Goal: Information Seeking & Learning: Learn about a topic

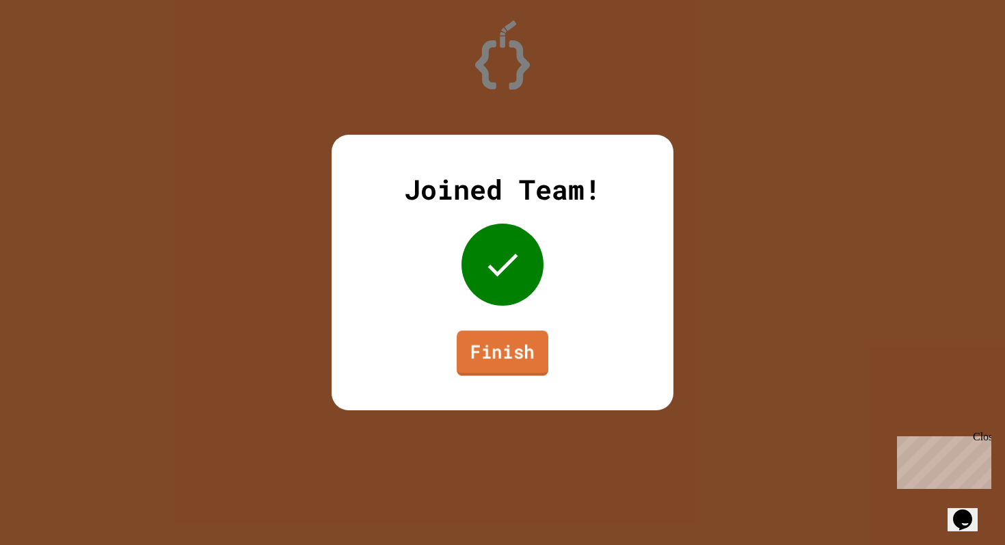
click at [511, 350] on link "Finish" at bounding box center [503, 352] width 92 height 45
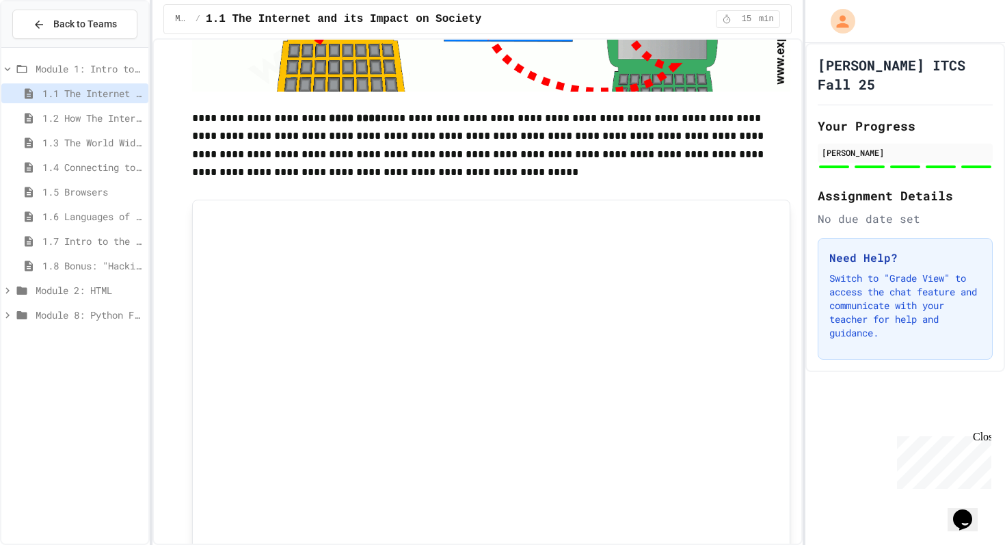
scroll to position [565, 0]
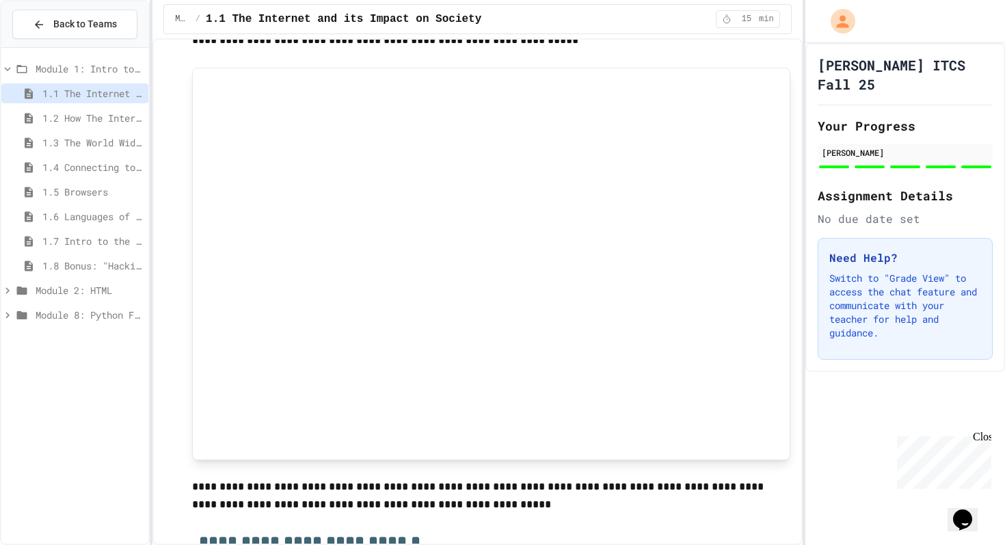
click at [94, 118] on span "1.2 How The Internet Works" at bounding box center [92, 118] width 100 height 14
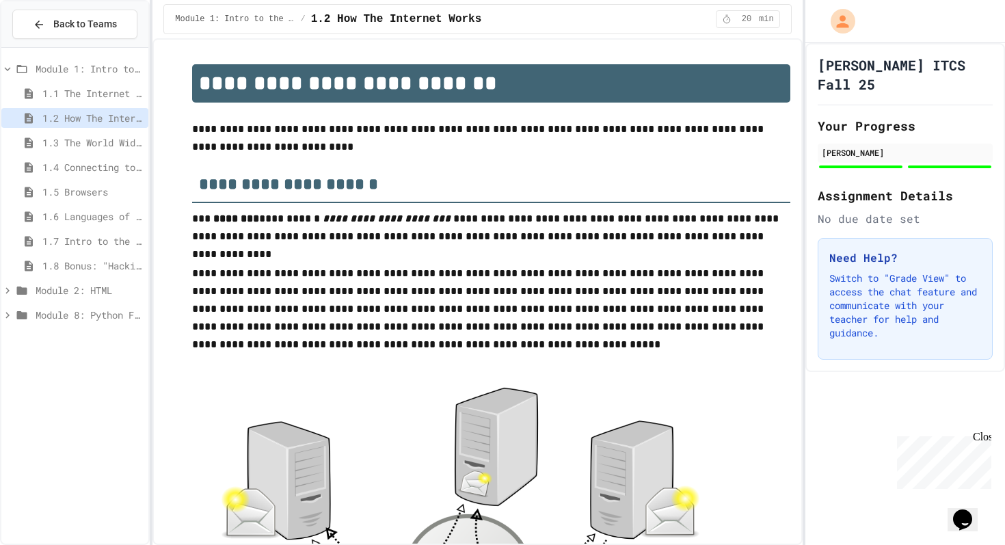
click at [91, 263] on span "1.8 Bonus: "Hacking" The Web" at bounding box center [92, 265] width 100 height 14
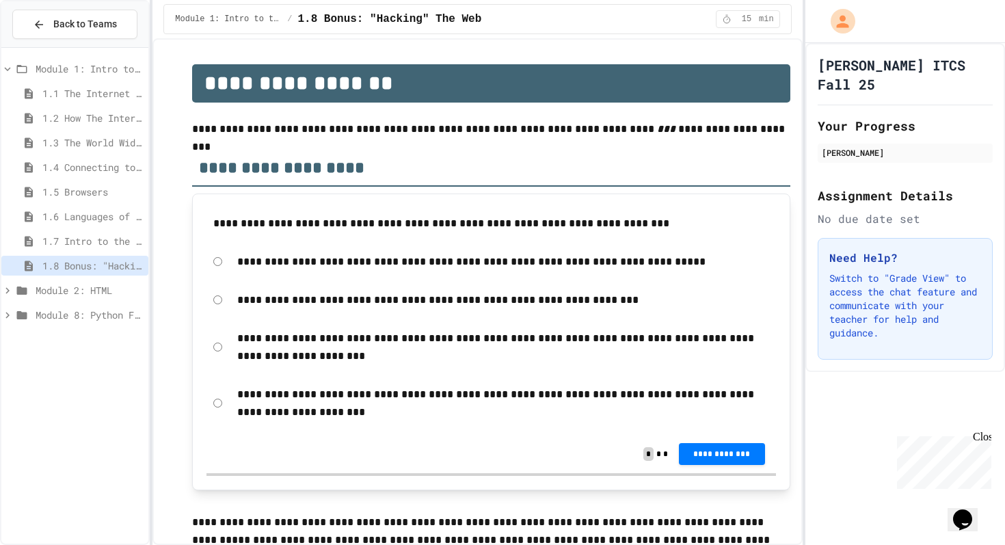
click at [92, 241] on span "1.7 Intro to the Web Review" at bounding box center [92, 241] width 100 height 14
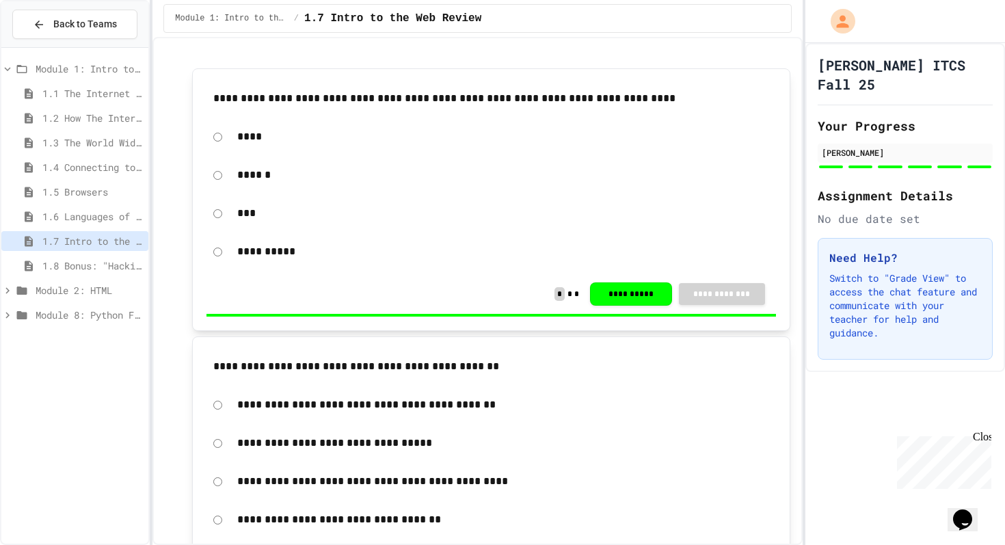
click at [96, 224] on div "1.6 Languages of the Web" at bounding box center [74, 216] width 147 height 20
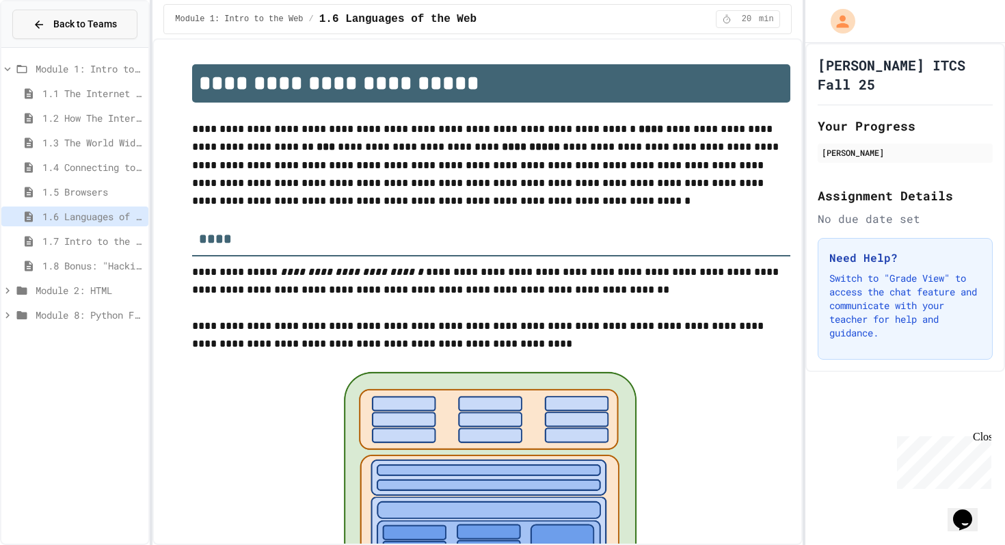
click at [95, 25] on span "Back to Teams" at bounding box center [85, 24] width 64 height 14
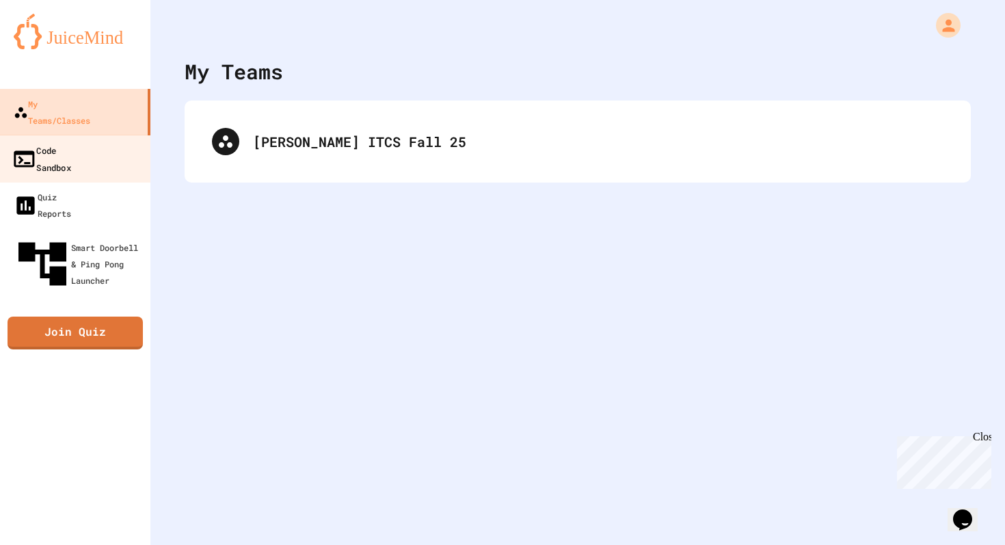
click at [71, 141] on div "Code Sandbox" at bounding box center [41, 157] width 59 height 33
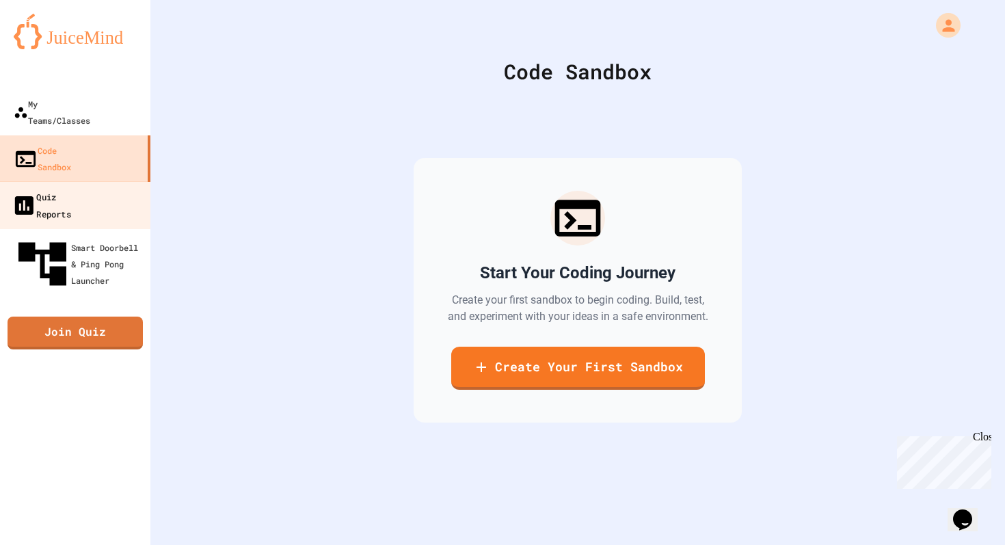
click at [71, 188] on div "Quiz Reports" at bounding box center [41, 204] width 59 height 33
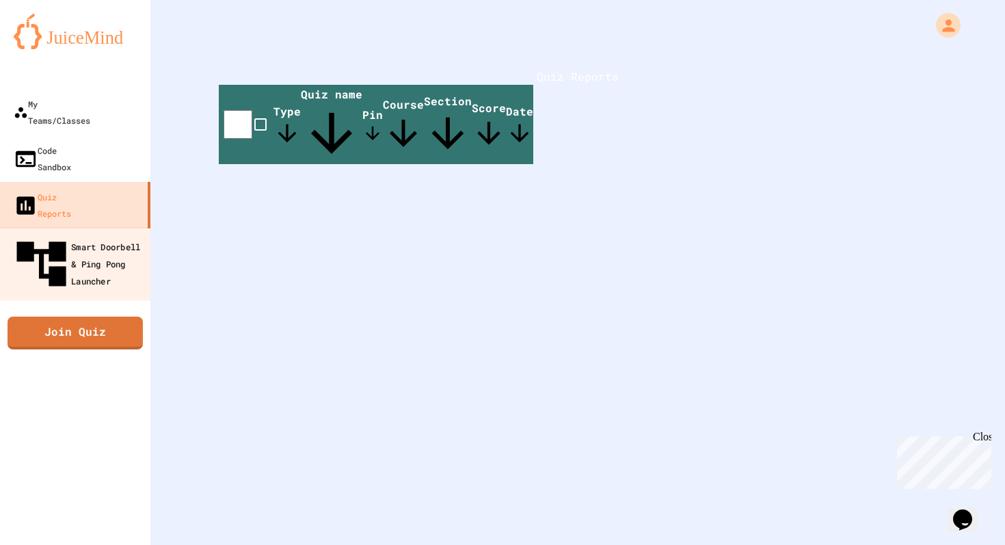
click at [89, 234] on div "Smart Doorbell & Ping Pong Launcher" at bounding box center [79, 263] width 135 height 59
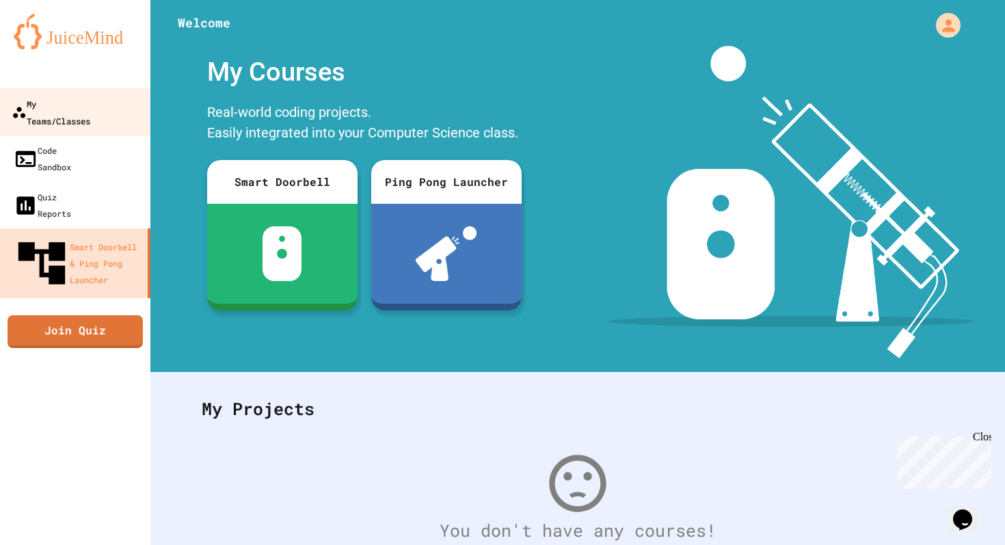
click at [71, 102] on div "My Teams/Classes" at bounding box center [51, 111] width 79 height 33
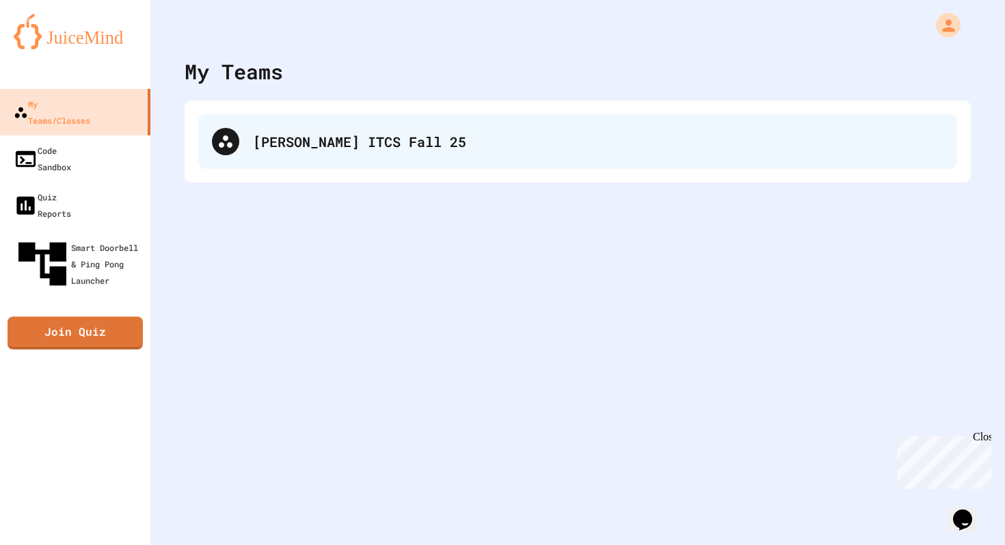
click at [338, 140] on div "[PERSON_NAME] ITCS Fall 25" at bounding box center [598, 141] width 690 height 21
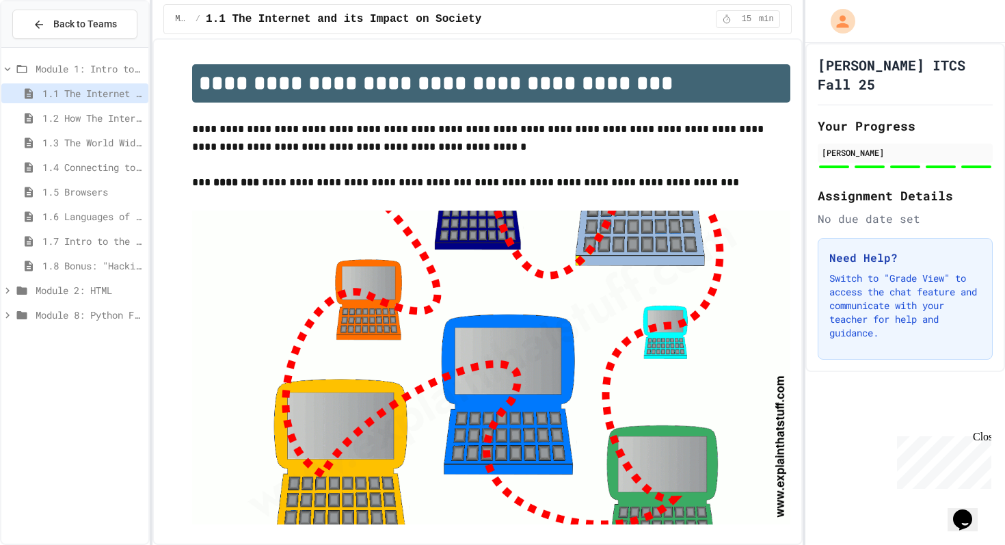
click at [77, 219] on span "1.6 Languages of the Web" at bounding box center [92, 216] width 100 height 14
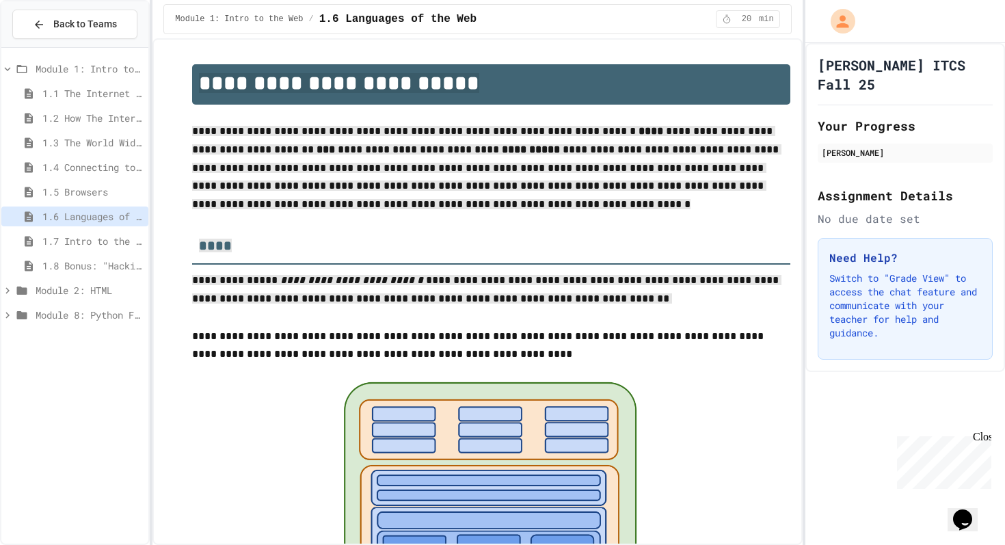
drag, startPoint x: 679, startPoint y: 293, endPoint x: 688, endPoint y: 40, distance: 252.4
click at [688, 40] on div "**********" at bounding box center [476, 291] width 649 height 506
click at [740, 420] on div at bounding box center [490, 499] width 597 height 237
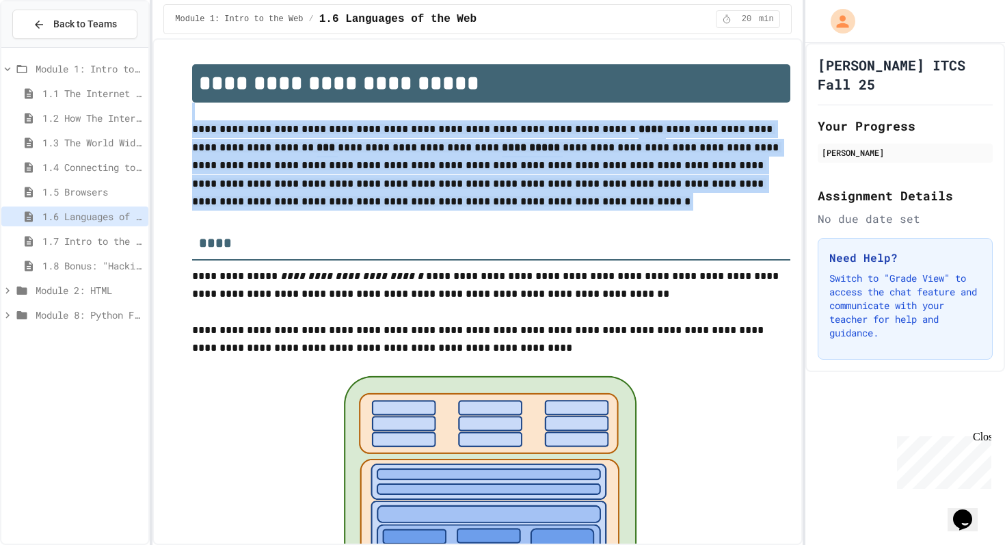
drag, startPoint x: 759, startPoint y: 215, endPoint x: 735, endPoint y: 93, distance: 124.7
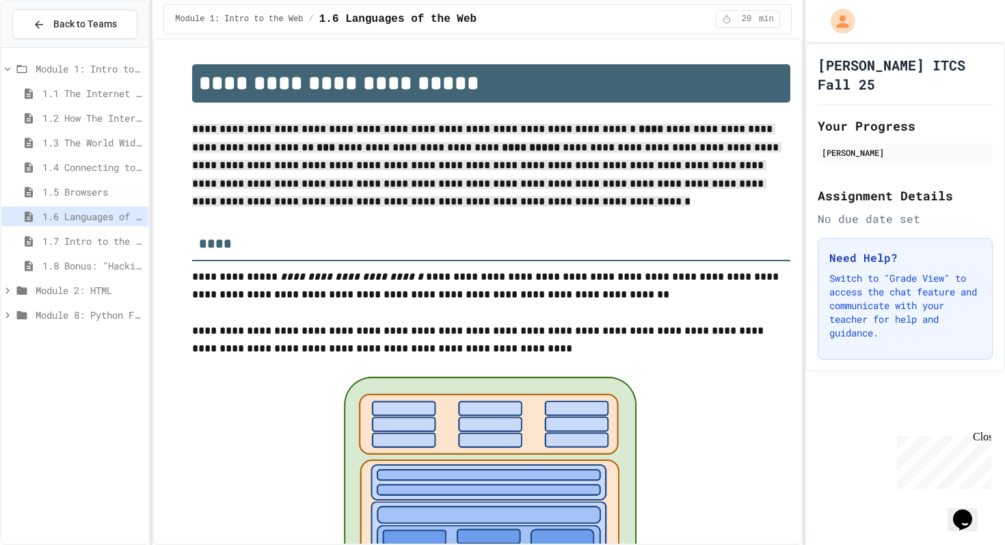
click at [818, 536] on div "[PERSON_NAME] ITCS Fall 25 Your Progress [PERSON_NAME] Assignment Details No du…" at bounding box center [905, 294] width 200 height 502
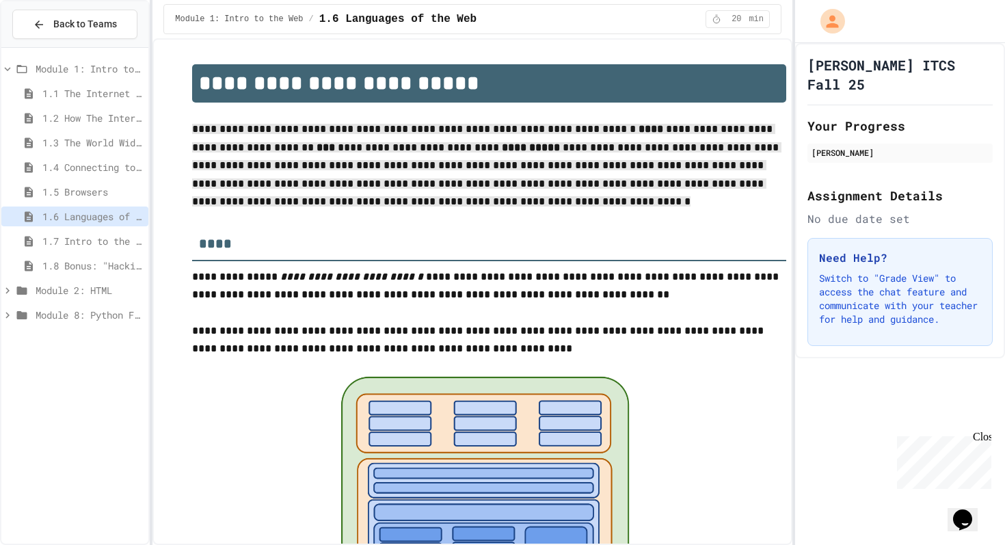
click at [789, 405] on div "**********" at bounding box center [502, 272] width 1005 height 545
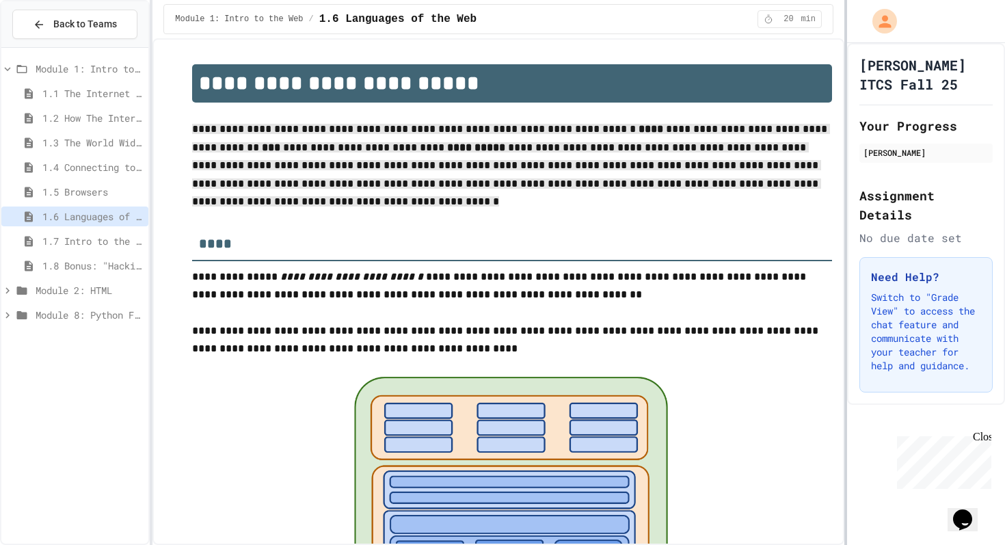
click at [844, 421] on div at bounding box center [845, 272] width 3 height 545
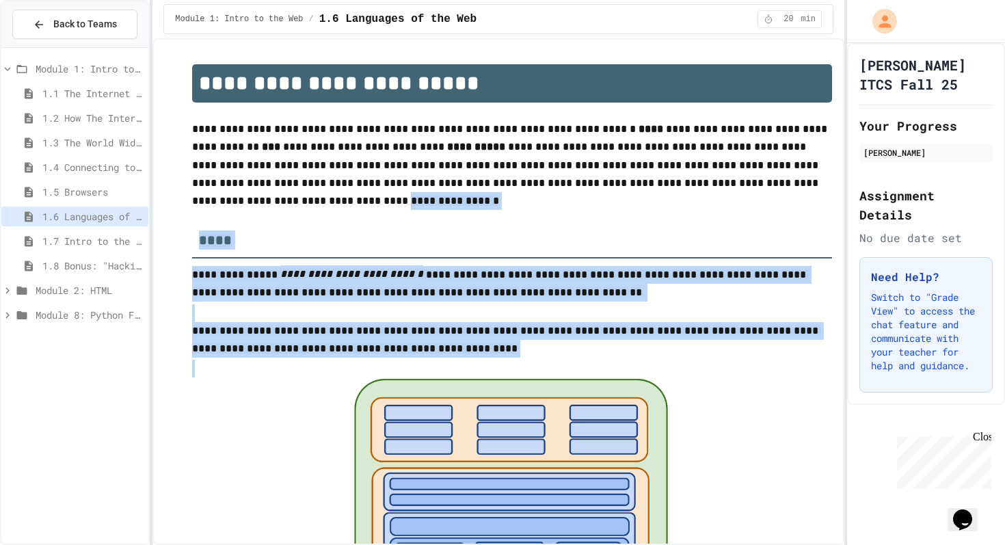
drag, startPoint x: 833, startPoint y: 177, endPoint x: 809, endPoint y: 485, distance: 309.2
click at [810, 485] on div "**********" at bounding box center [498, 291] width 692 height 506
drag, startPoint x: 809, startPoint y: 485, endPoint x: 781, endPoint y: 226, distance: 260.6
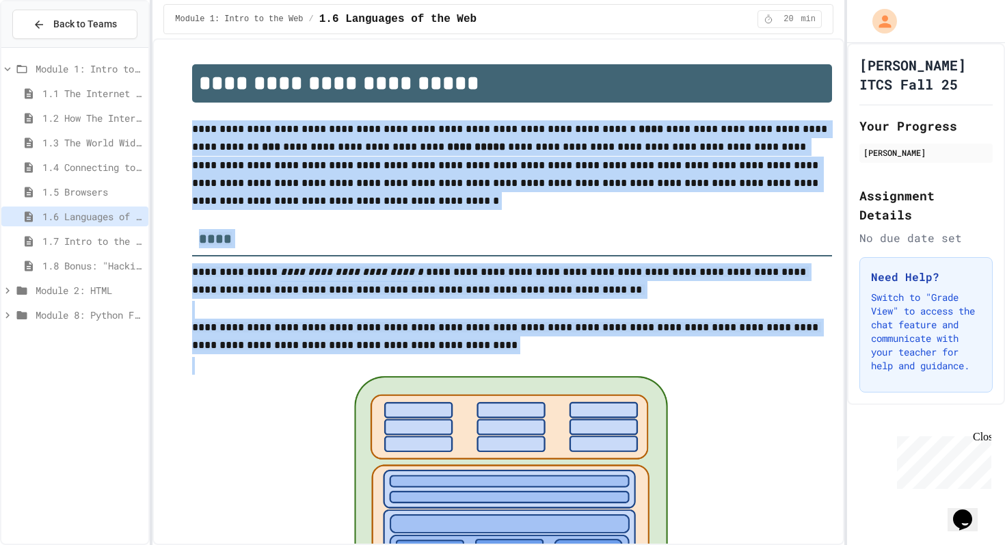
drag, startPoint x: 742, startPoint y: 544, endPoint x: 730, endPoint y: 179, distance: 365.2
click at [730, 179] on div "**********" at bounding box center [498, 291] width 692 height 506
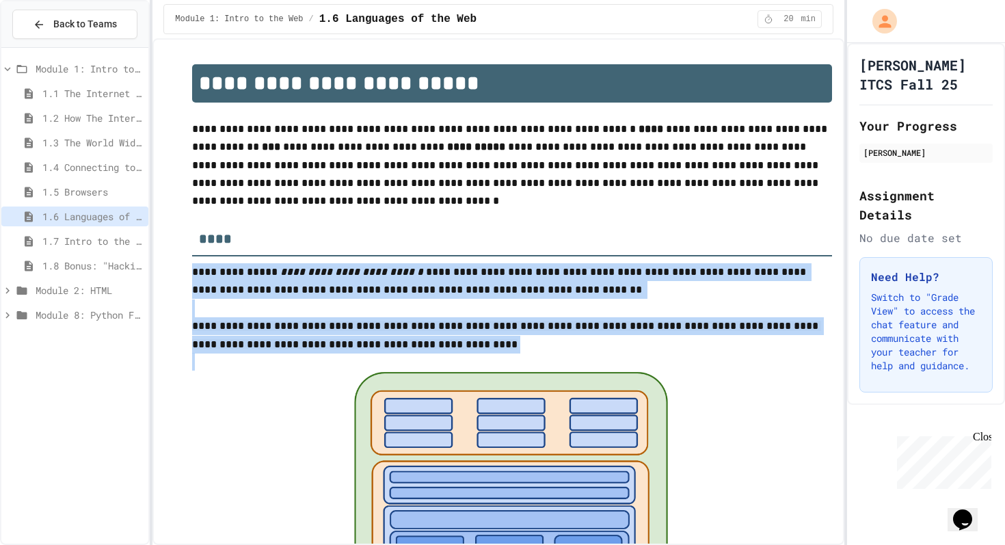
drag, startPoint x: 705, startPoint y: 537, endPoint x: 705, endPoint y: 280, distance: 257.0
click at [705, 280] on div "**********" at bounding box center [498, 291] width 692 height 506
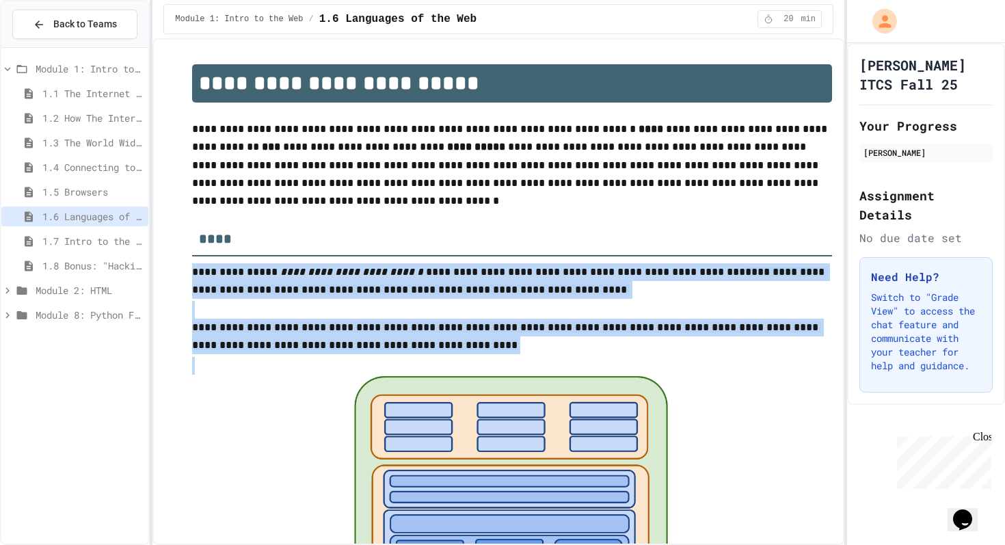
drag, startPoint x: 697, startPoint y: 444, endPoint x: 709, endPoint y: 66, distance: 377.5
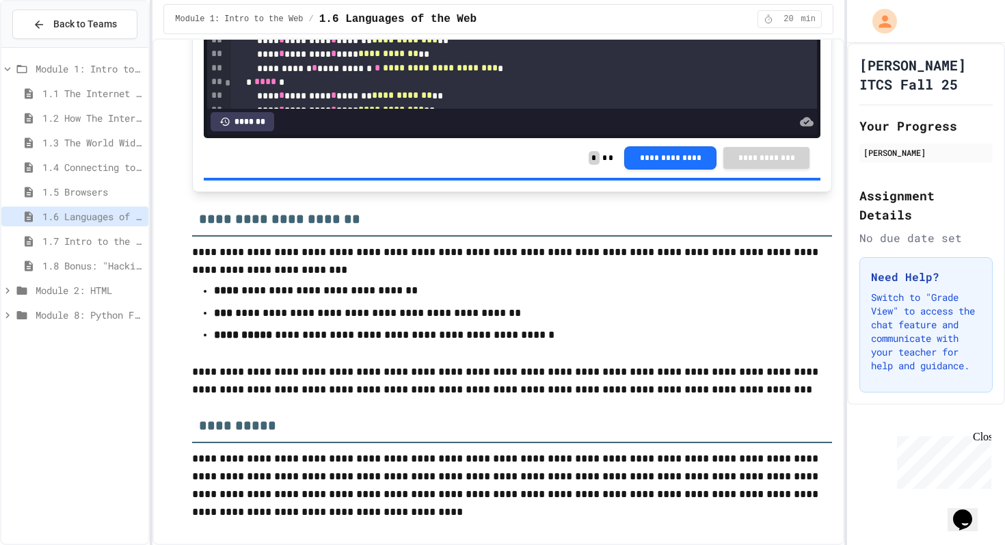
scroll to position [4176, 0]
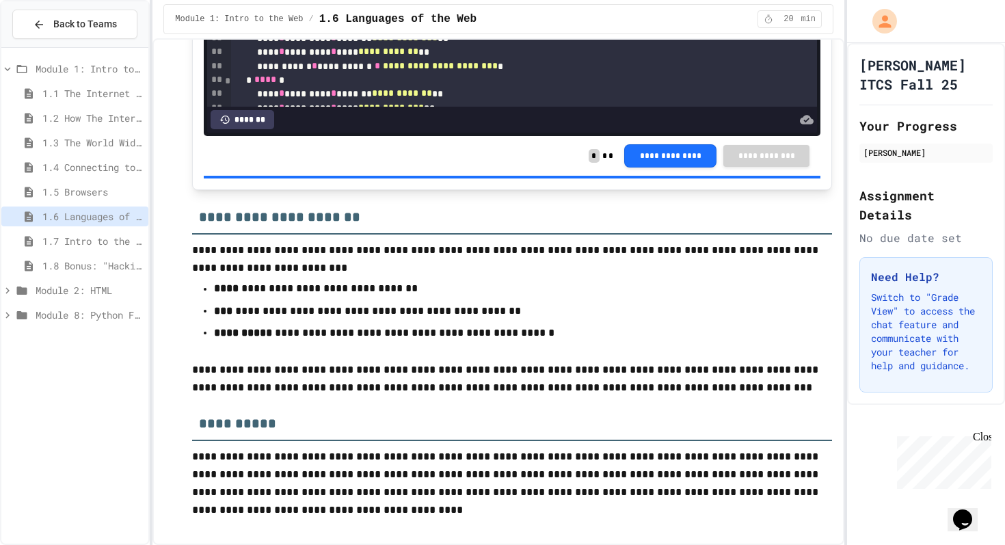
click at [97, 241] on span "1.7 Intro to the Web Review" at bounding box center [92, 241] width 100 height 14
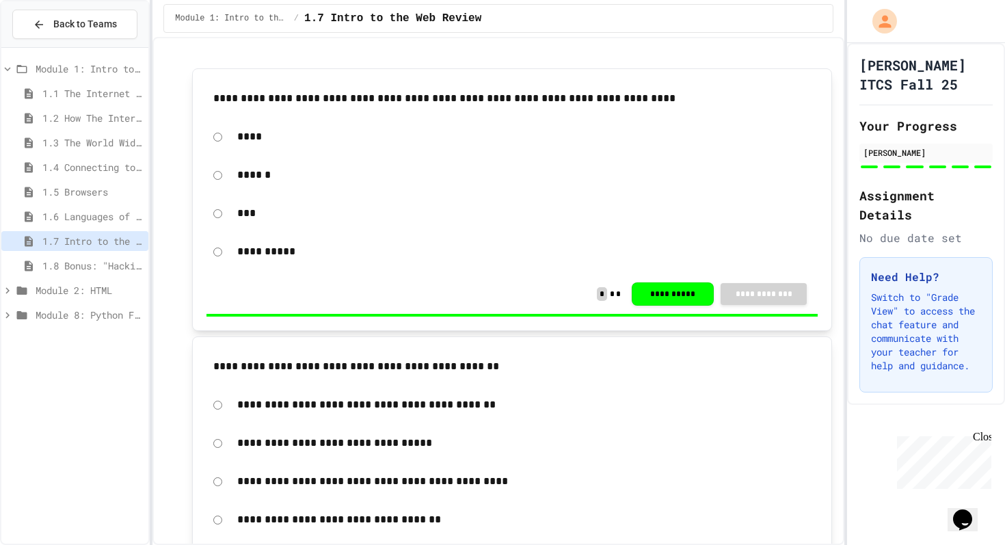
click at [81, 259] on span "1.8 Bonus: "Hacking" The Web" at bounding box center [92, 265] width 100 height 14
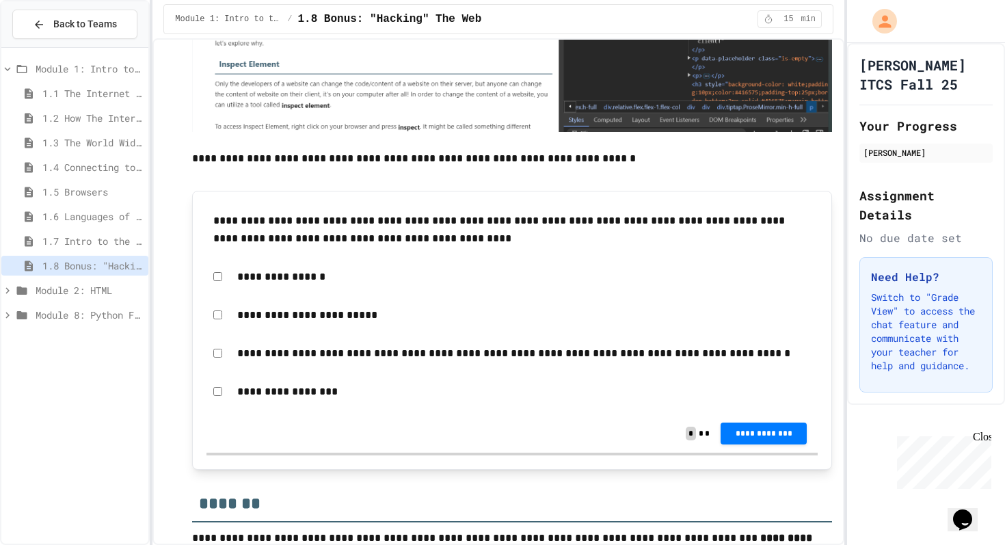
scroll to position [2017, 0]
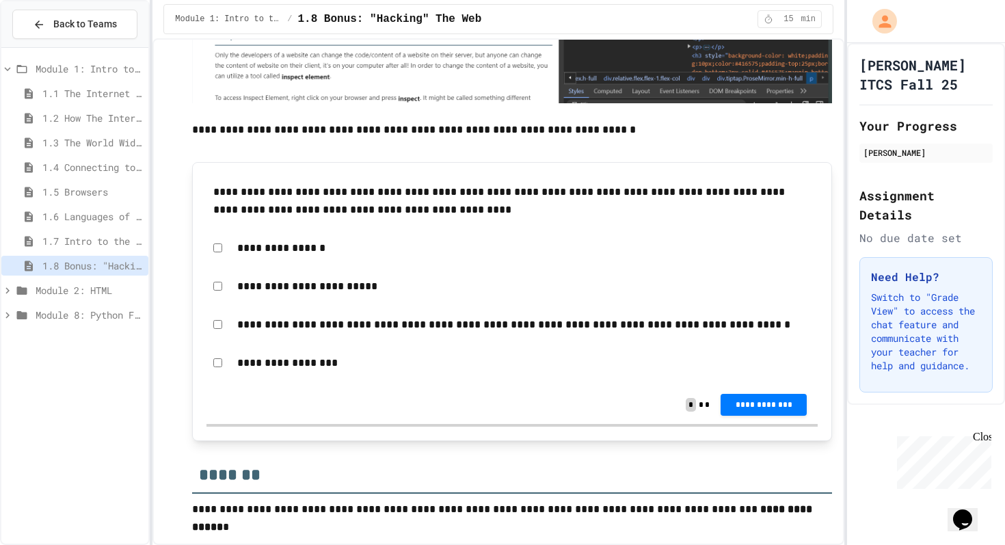
click at [99, 91] on span "1.1 The Internet and its Impact on Society" at bounding box center [92, 93] width 100 height 14
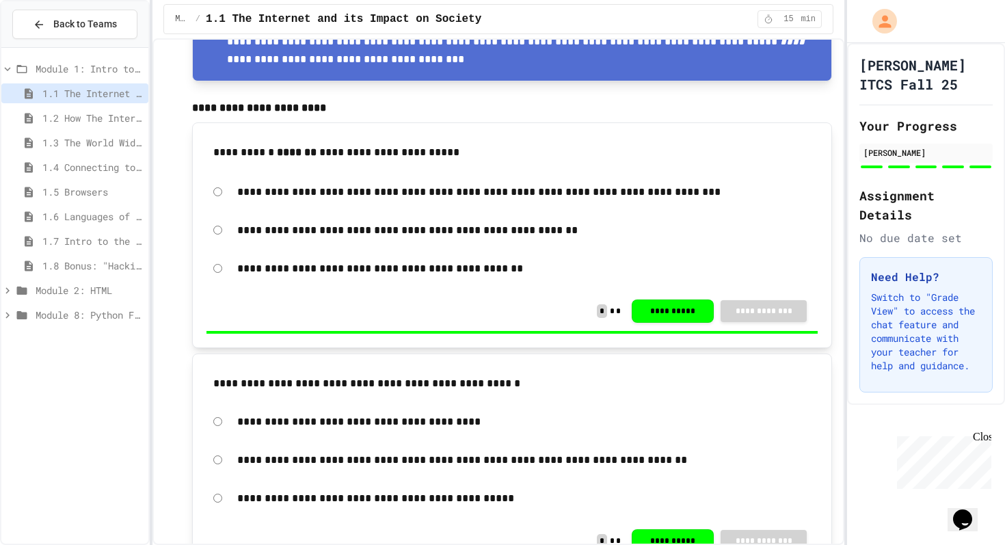
scroll to position [2044, 0]
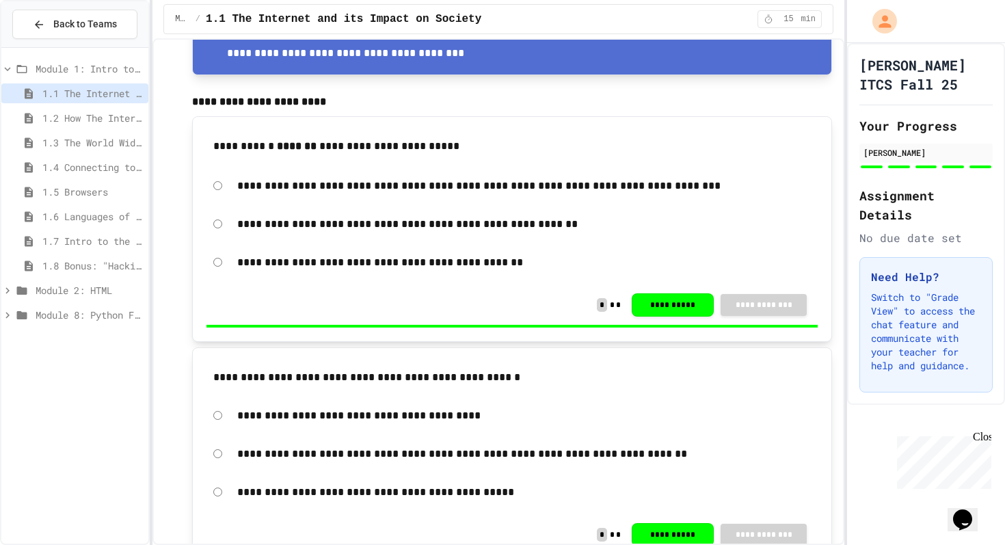
click at [106, 119] on span "1.2 How The Internet Works" at bounding box center [92, 118] width 100 height 14
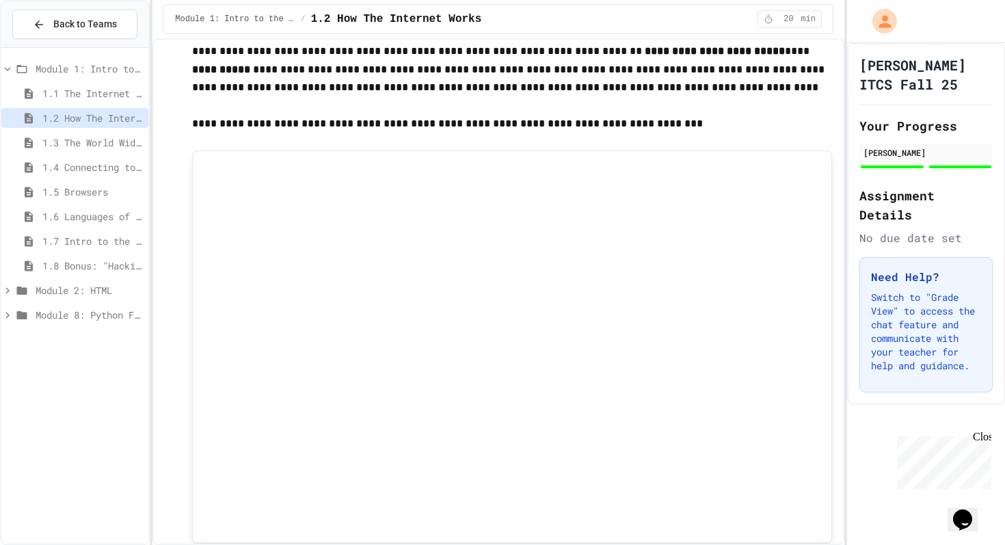
scroll to position [1712, 0]
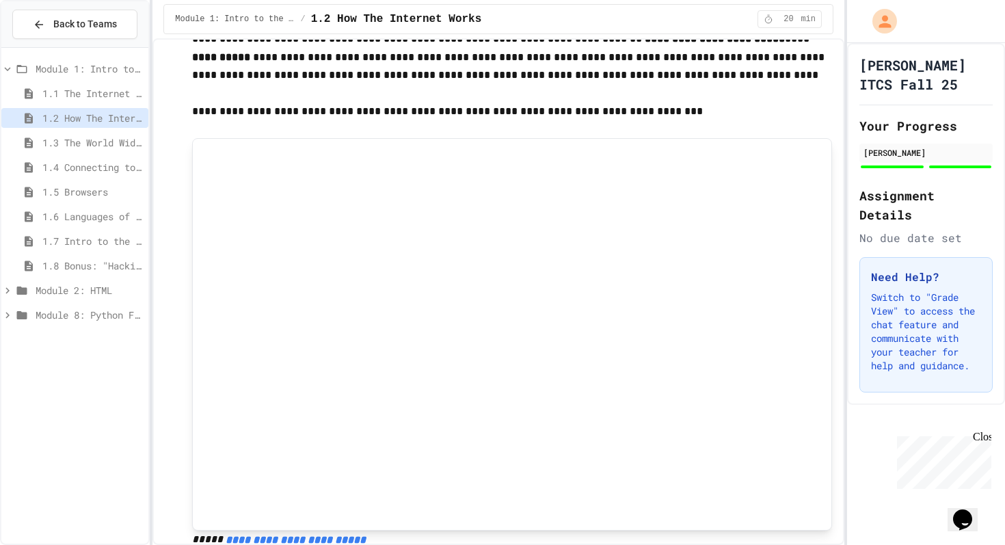
click at [113, 142] on span "1.3 The World Wide Web" at bounding box center [92, 142] width 100 height 14
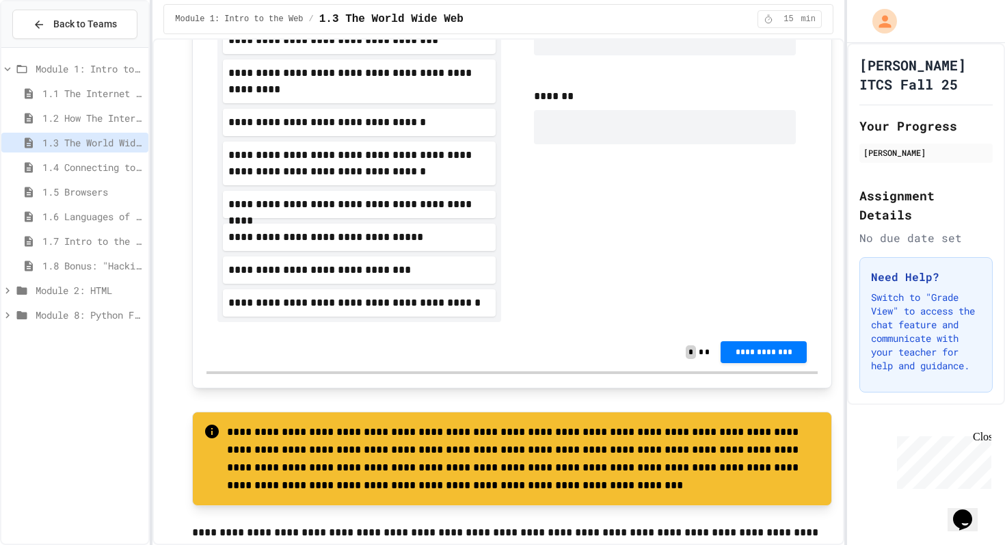
scroll to position [1142, 0]
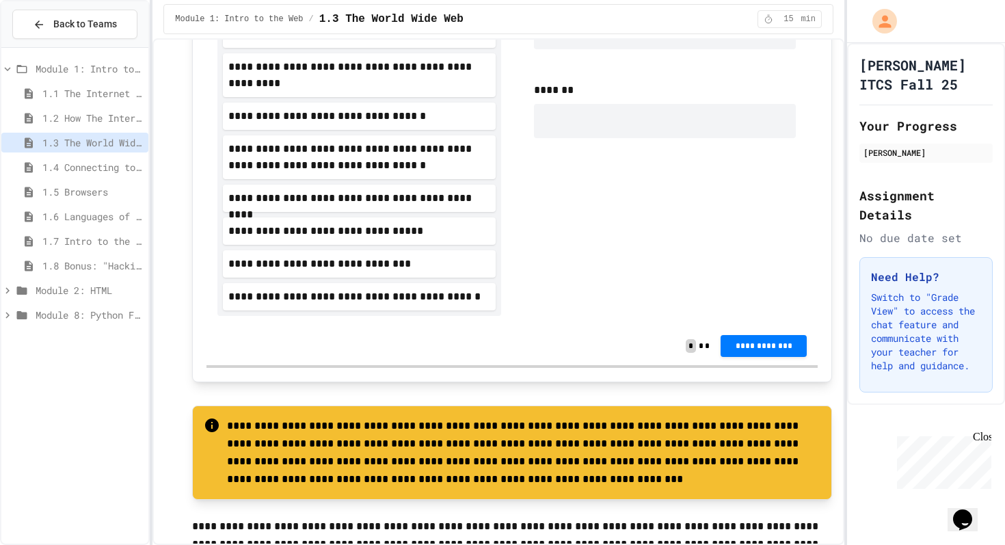
click at [94, 165] on span "1.4 Connecting to a Website" at bounding box center [92, 167] width 100 height 14
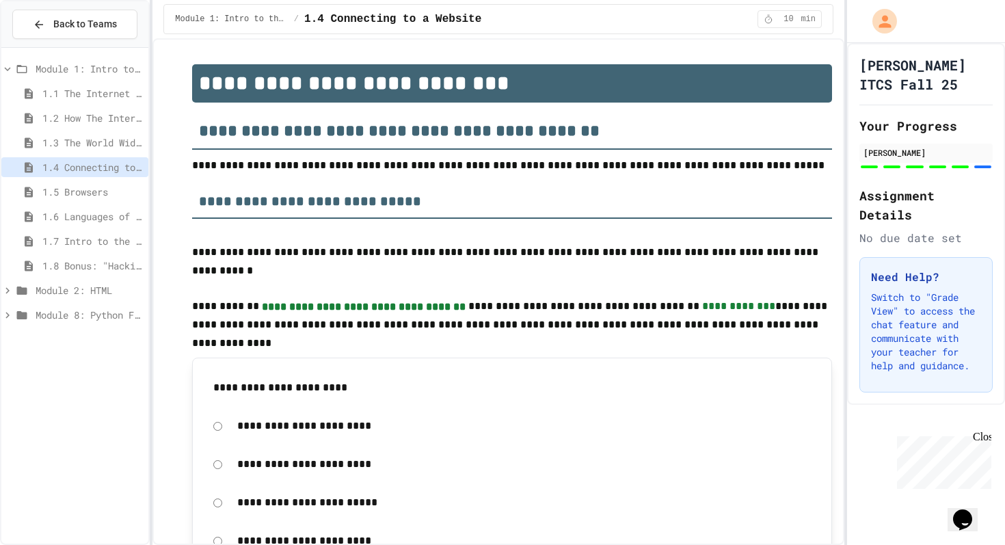
click at [87, 93] on span "1.1 The Internet and its Impact on Society" at bounding box center [92, 93] width 100 height 14
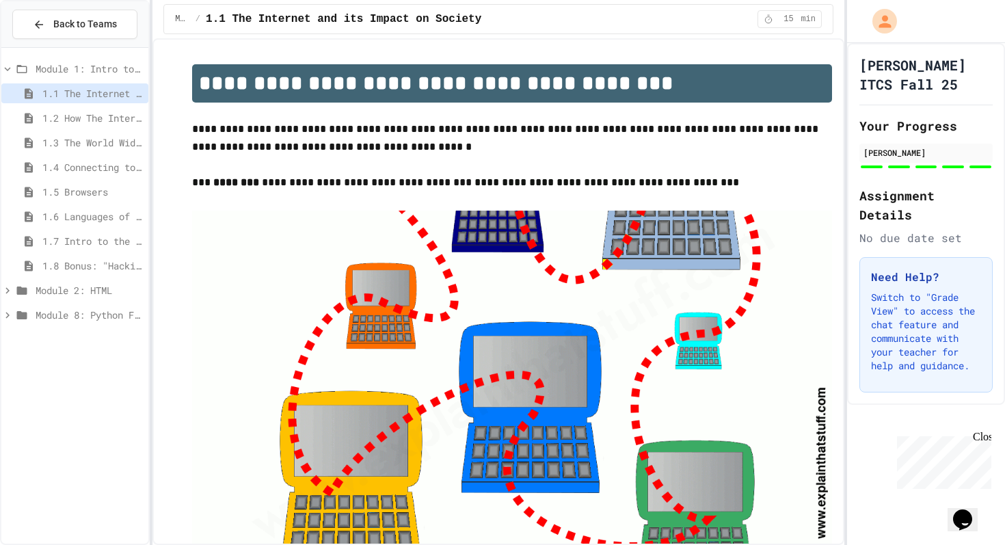
click at [515, 130] on p "**********" at bounding box center [512, 138] width 640 height 36
click at [260, 209] on p at bounding box center [512, 202] width 640 height 18
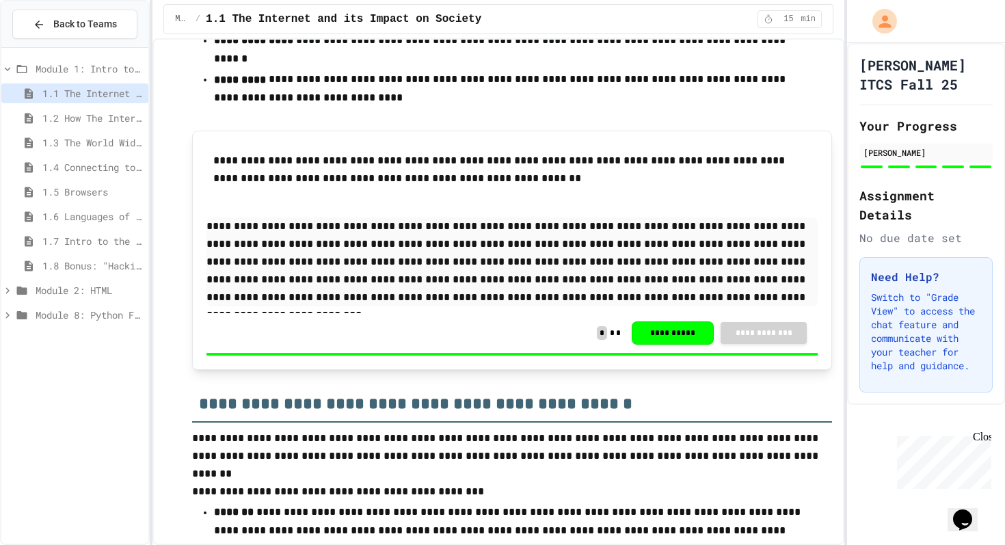
scroll to position [1322, 0]
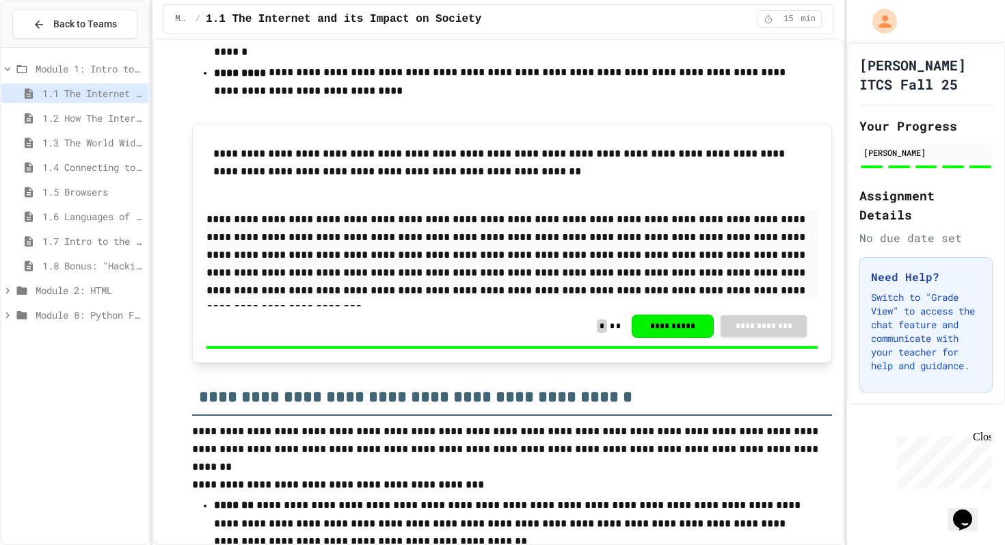
click at [655, 314] on button "**********" at bounding box center [673, 325] width 82 height 23
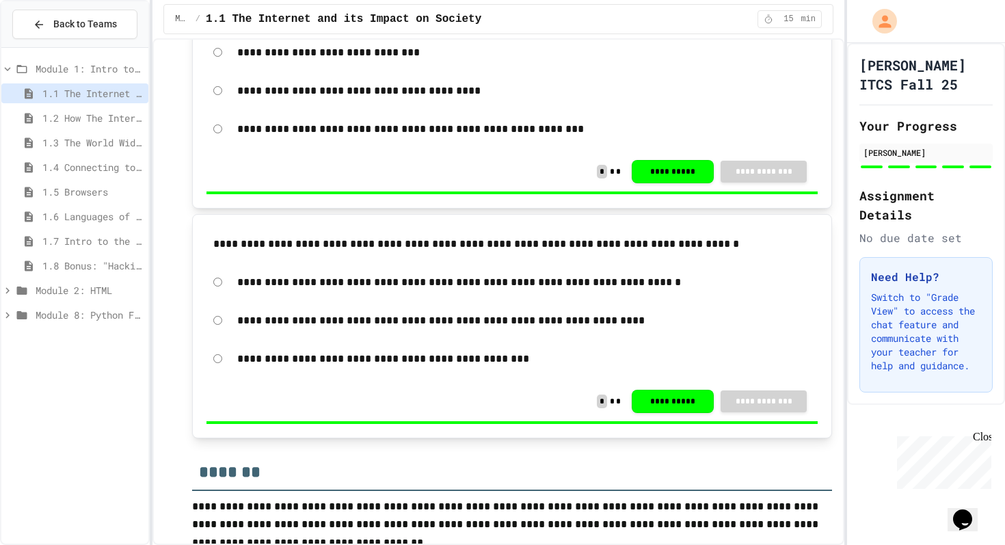
scroll to position [2675, 0]
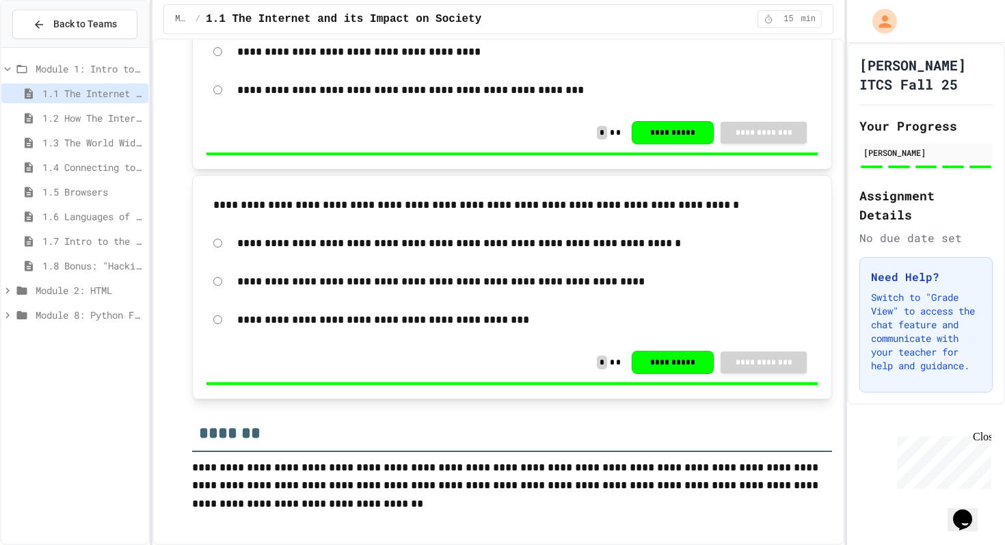
click at [75, 115] on span "1.2 How The Internet Works" at bounding box center [92, 118] width 100 height 14
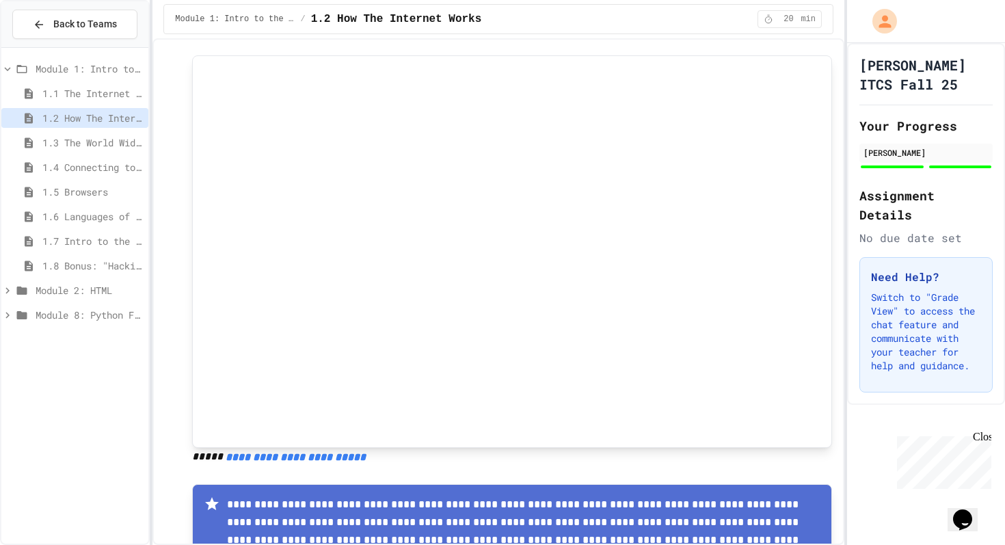
scroll to position [1802, 0]
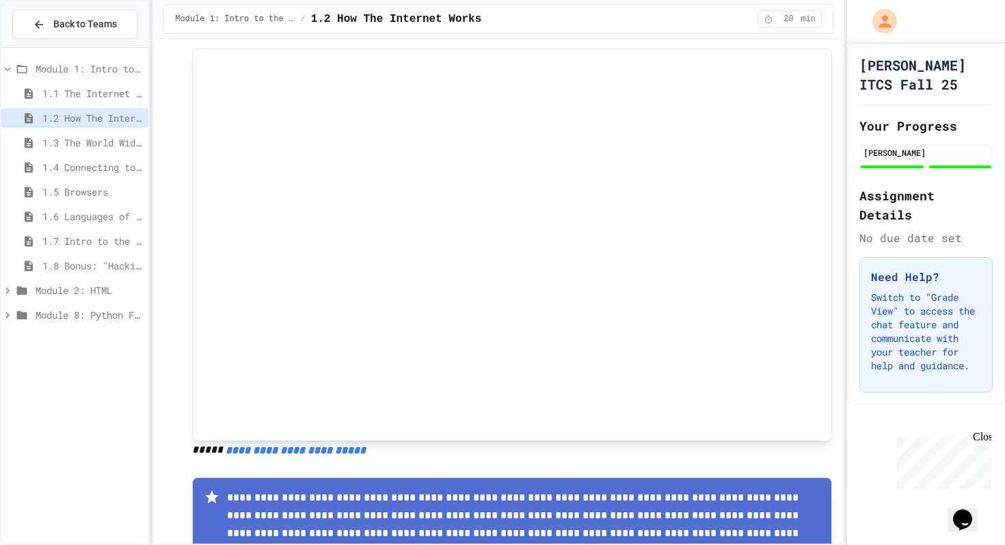
click at [105, 143] on span "1.3 The World Wide Web" at bounding box center [92, 142] width 100 height 14
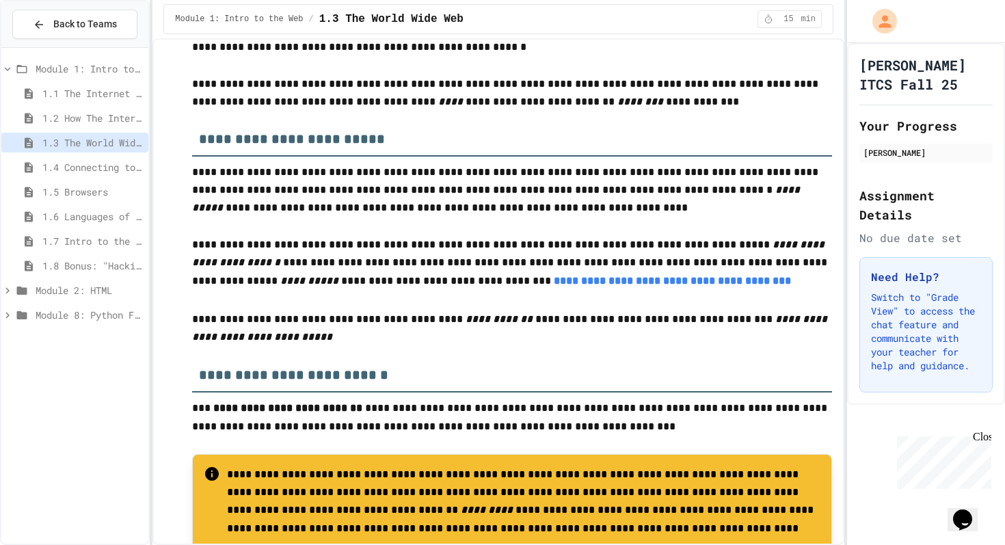
scroll to position [288, 0]
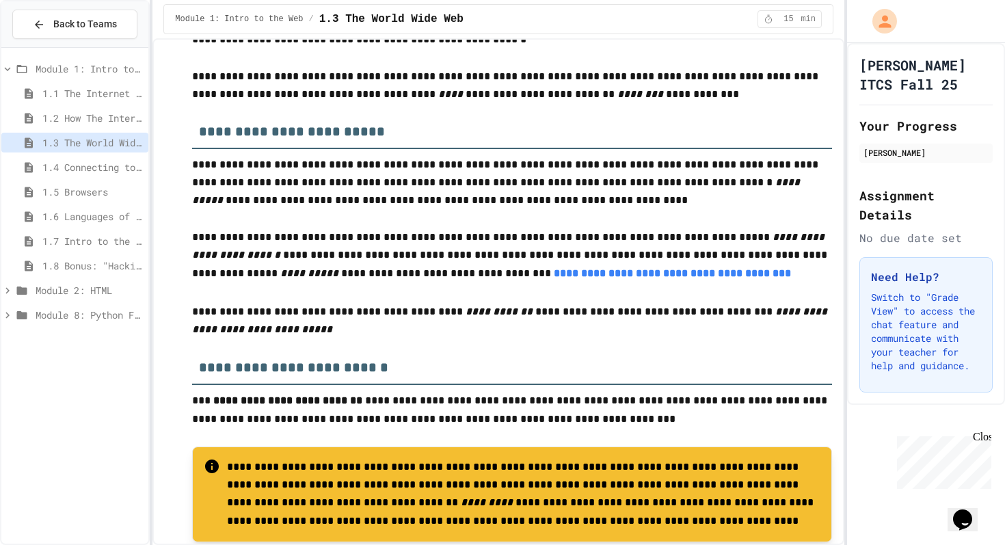
click at [554, 278] on link "**********" at bounding box center [672, 273] width 237 height 10
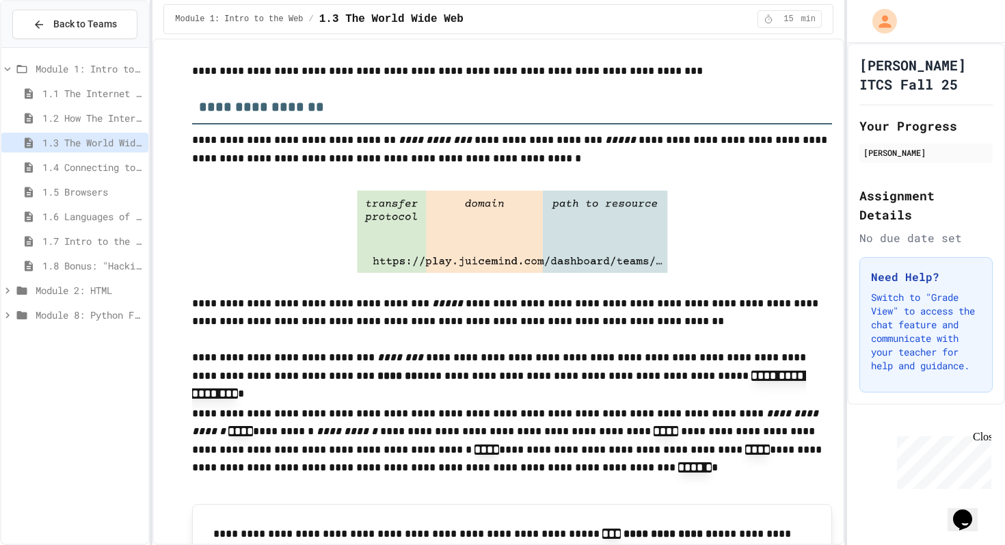
scroll to position [1672, 0]
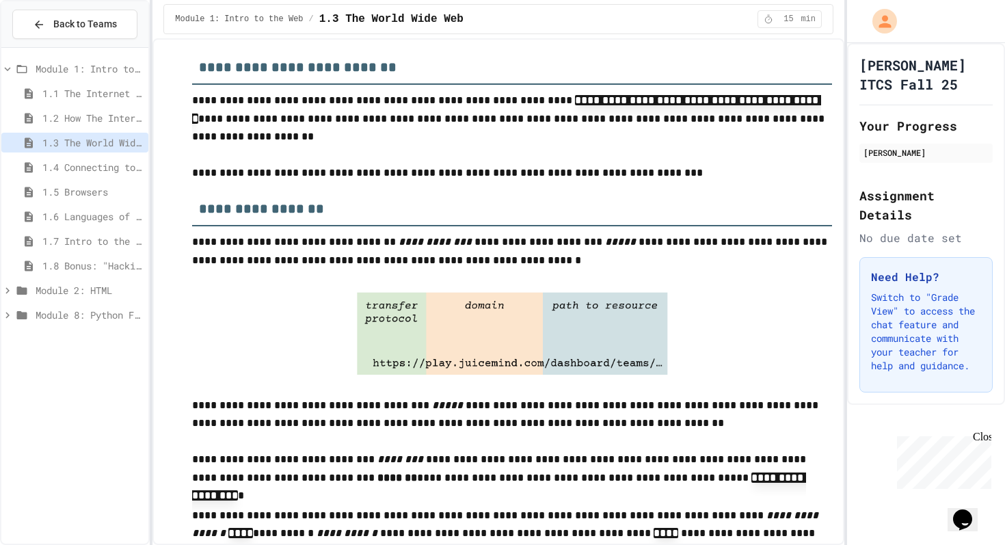
click at [584, 144] on p "**********" at bounding box center [512, 119] width 640 height 55
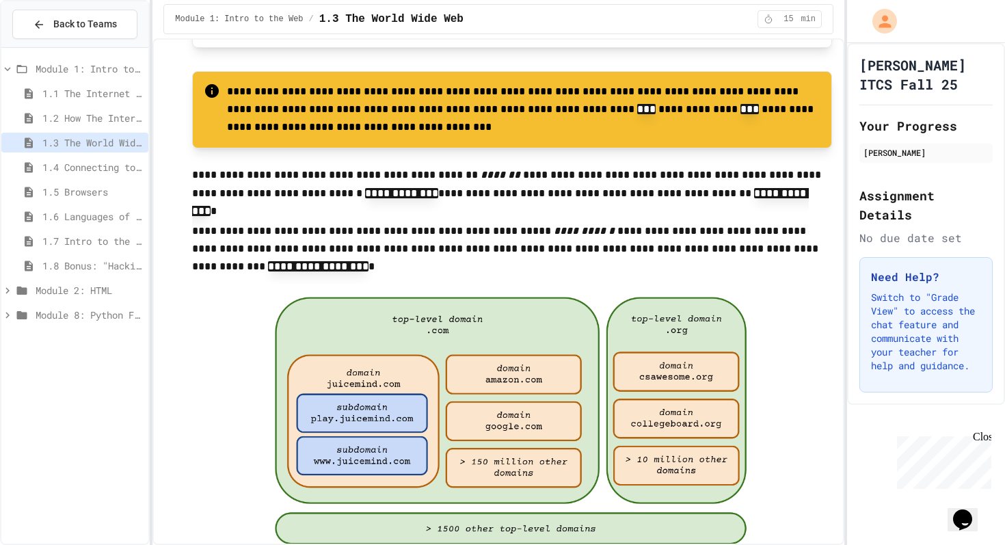
scroll to position [2512, 0]
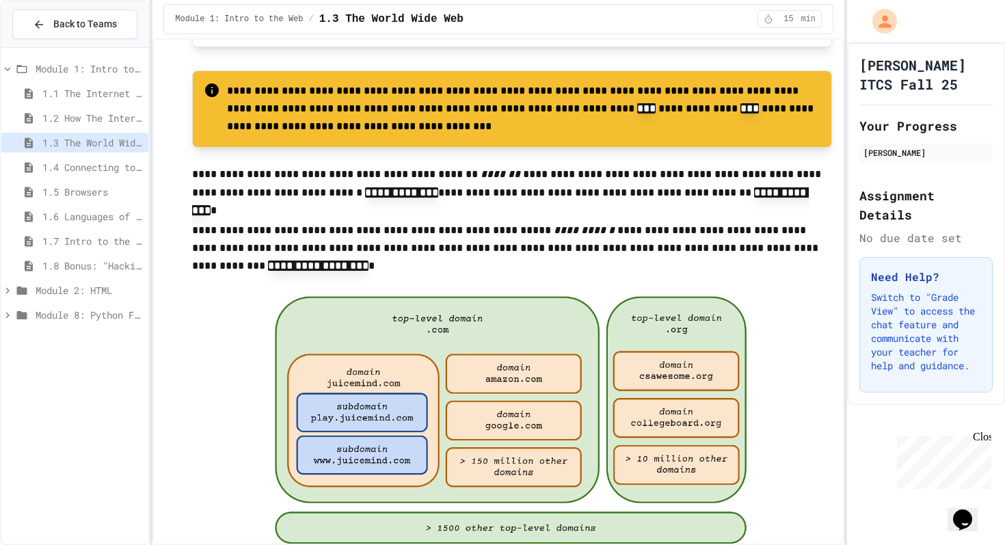
drag, startPoint x: 593, startPoint y: 130, endPoint x: 559, endPoint y: 80, distance: 60.5
click at [559, 80] on div "**********" at bounding box center [512, 109] width 640 height 78
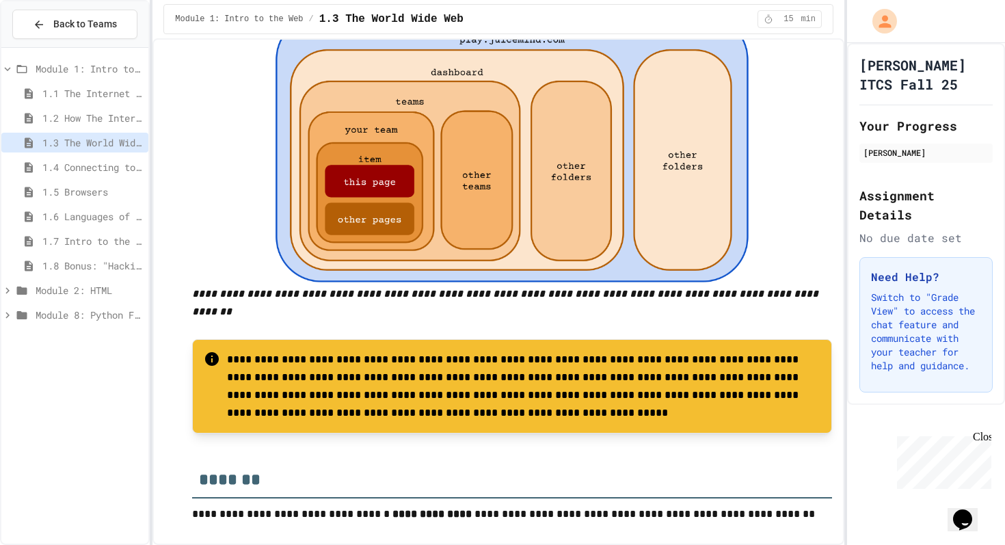
scroll to position [3220, 0]
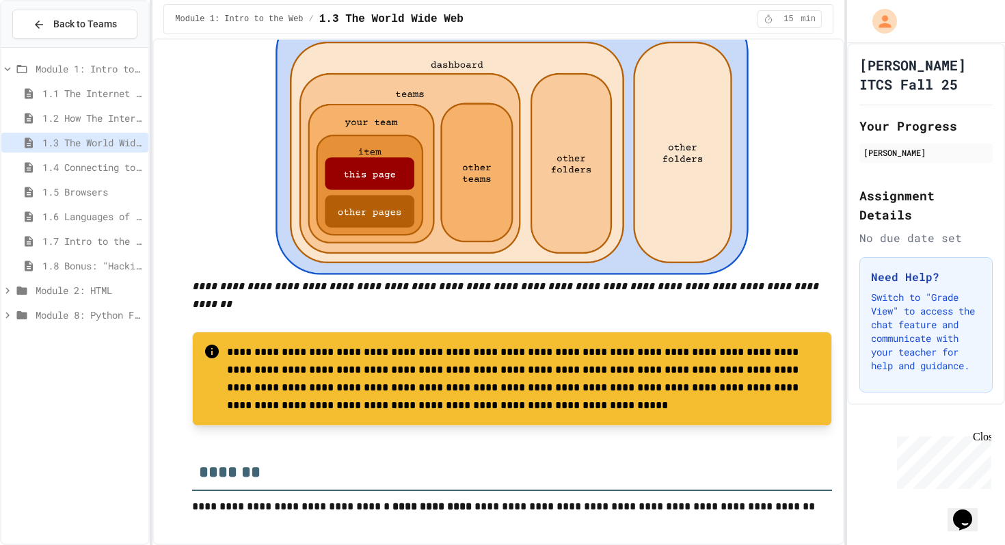
click at [98, 168] on span "1.4 Connecting to a Website" at bounding box center [92, 167] width 100 height 14
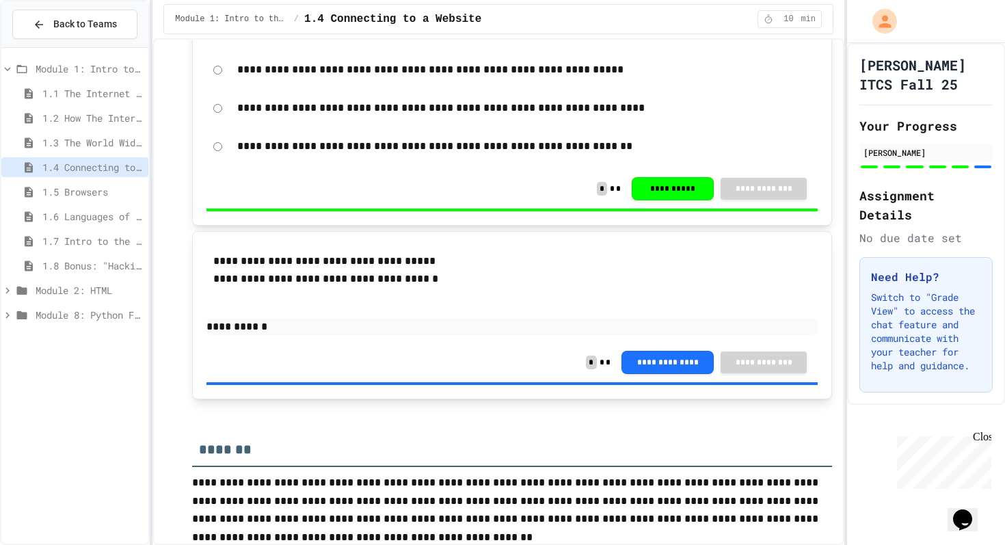
scroll to position [1919, 0]
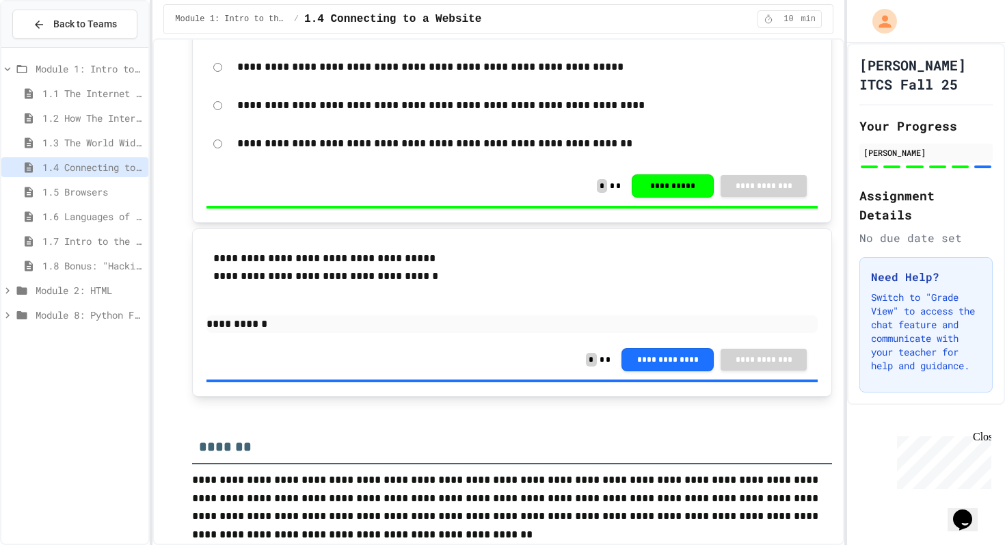
click at [73, 195] on span "1.5 Browsers" at bounding box center [92, 192] width 100 height 14
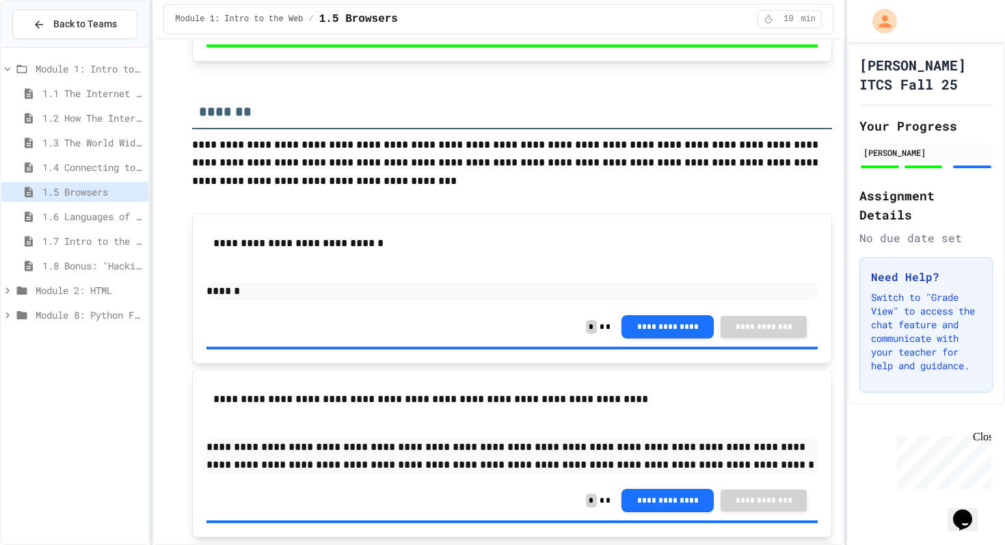
scroll to position [1585, 0]
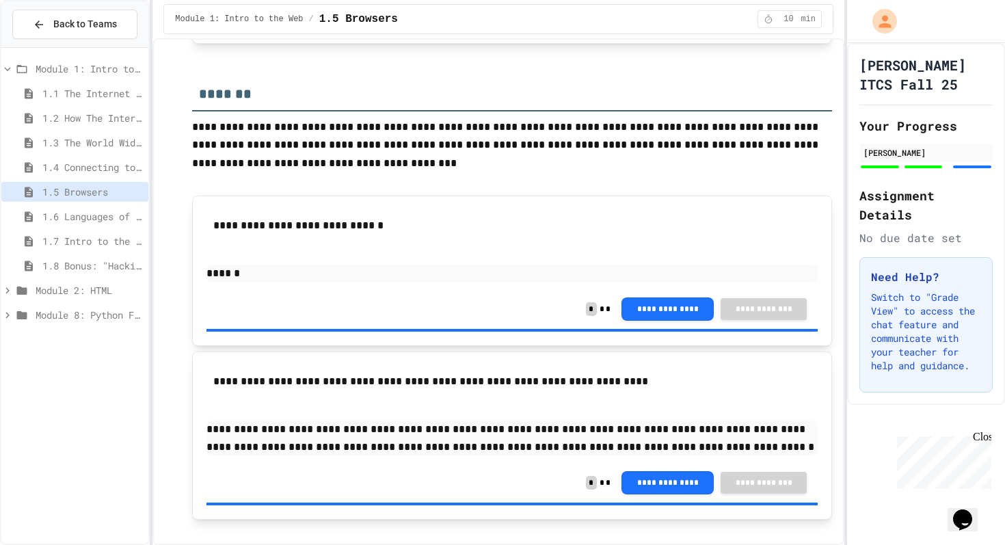
click at [90, 218] on span "1.6 Languages of the Web" at bounding box center [92, 216] width 100 height 14
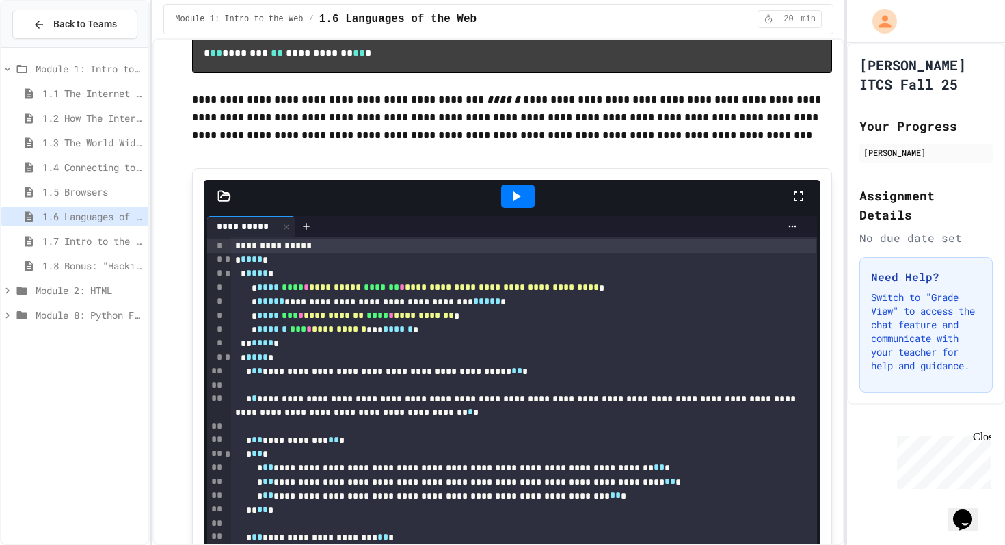
scroll to position [733, 0]
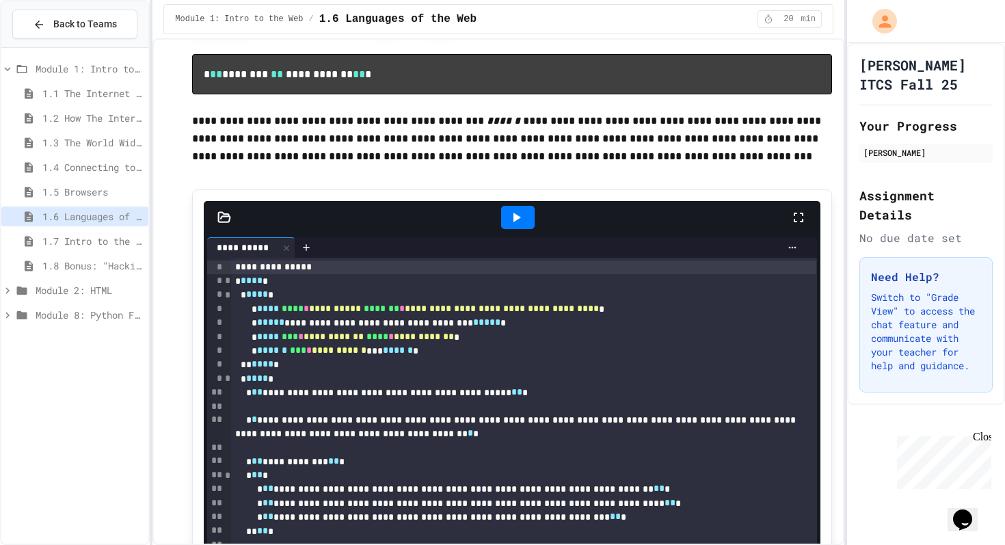
click at [512, 219] on icon at bounding box center [516, 217] width 16 height 16
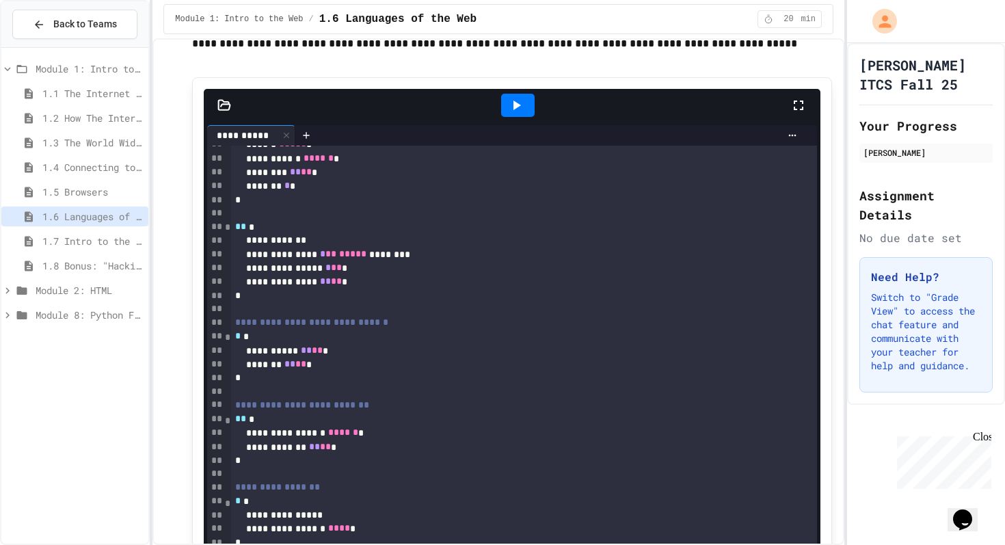
scroll to position [2201, 0]
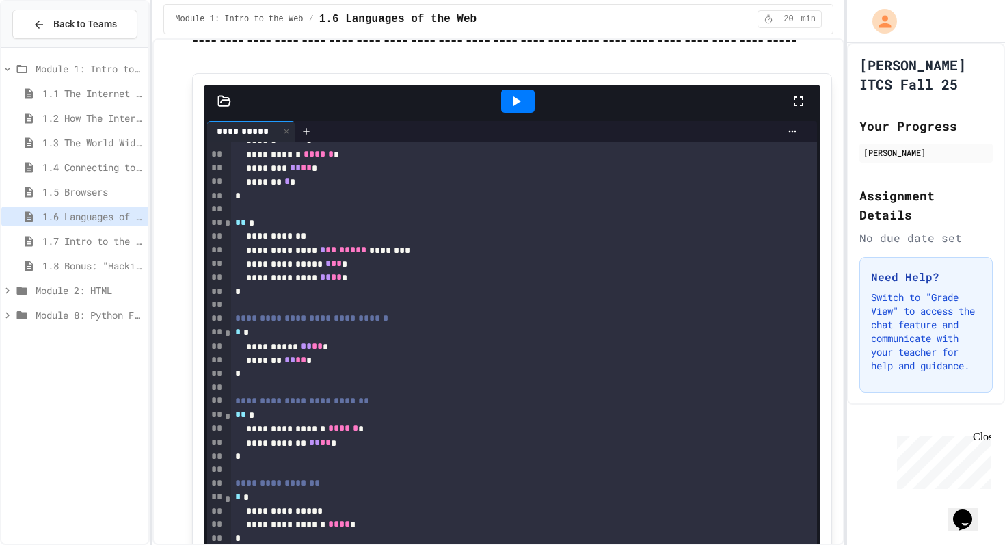
click at [515, 109] on icon at bounding box center [516, 101] width 16 height 16
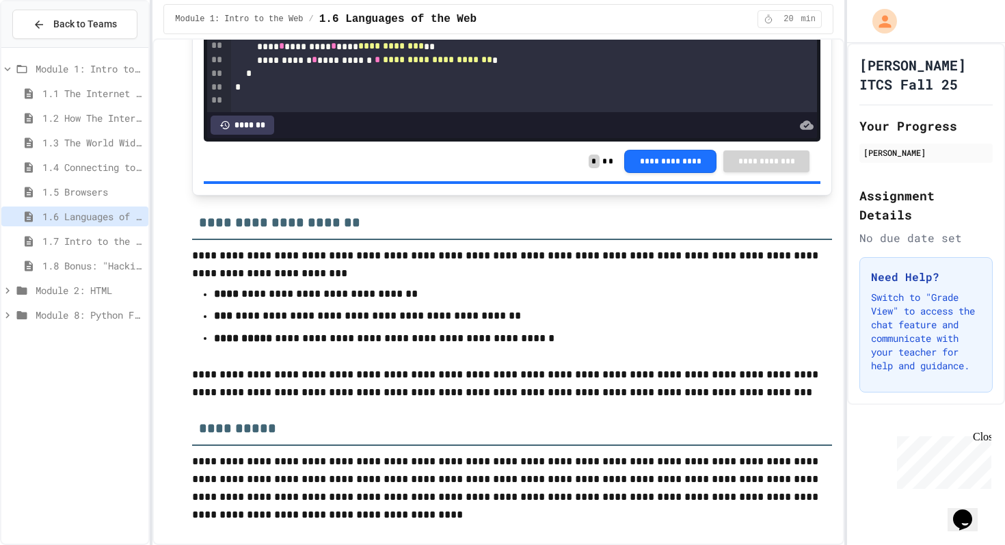
scroll to position [4172, 0]
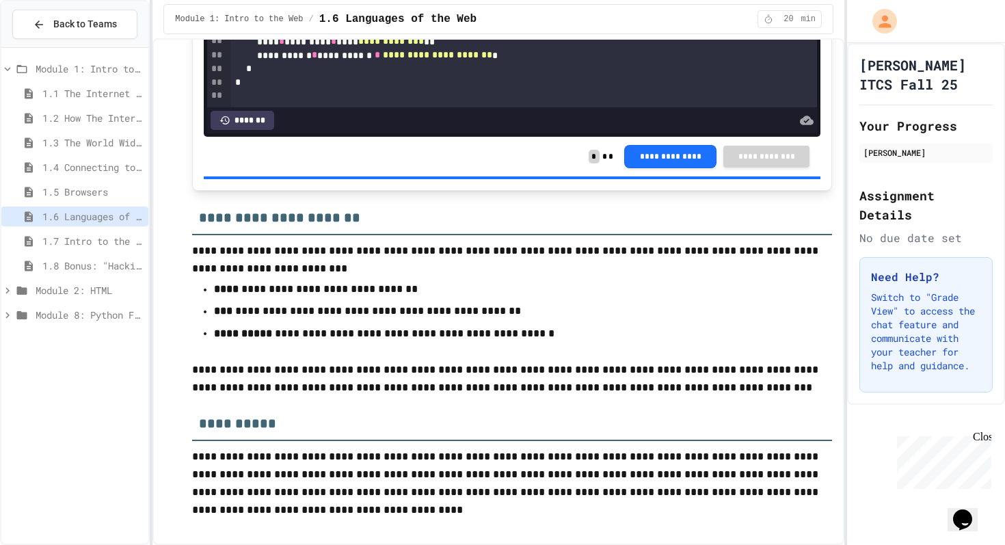
click at [113, 237] on span "1.7 Intro to the Web Review" at bounding box center [92, 241] width 100 height 14
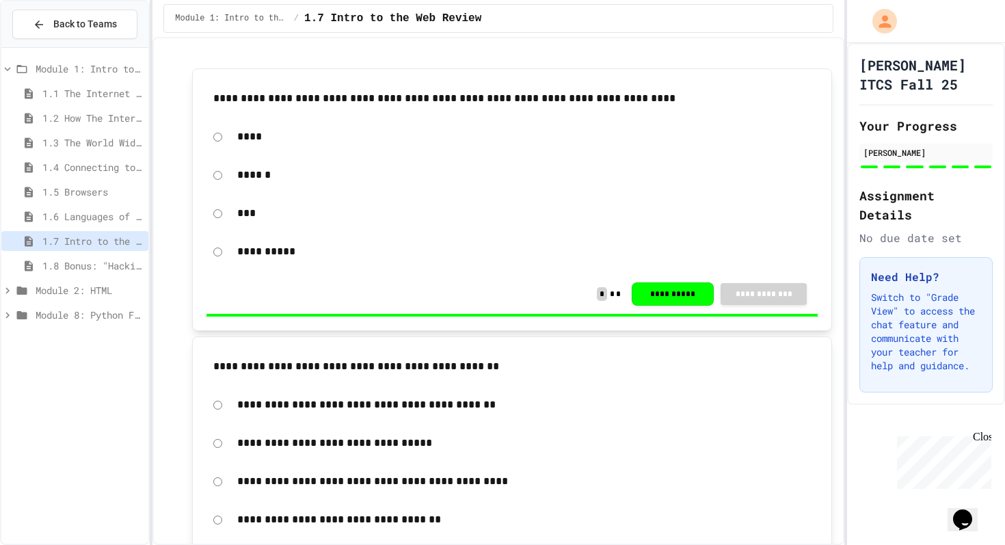
click at [536, 401] on p "**********" at bounding box center [523, 405] width 573 height 18
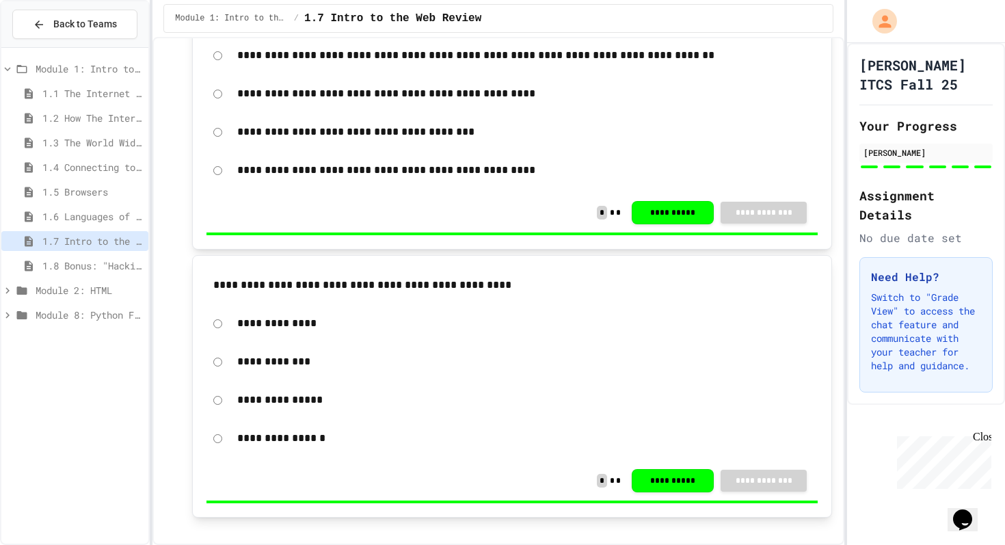
scroll to position [1175, 0]
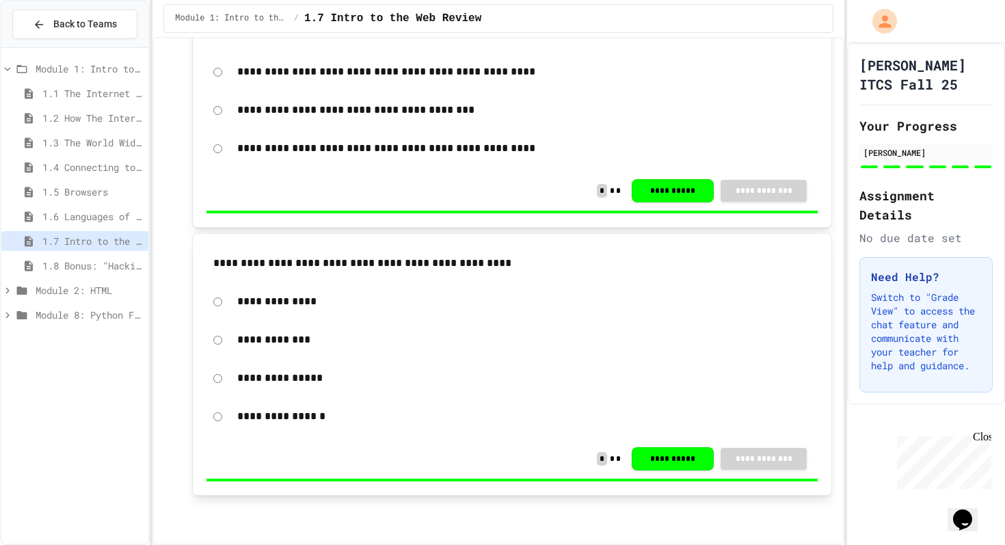
click at [90, 265] on span "1.8 Bonus: "Hacking" The Web" at bounding box center [92, 265] width 100 height 14
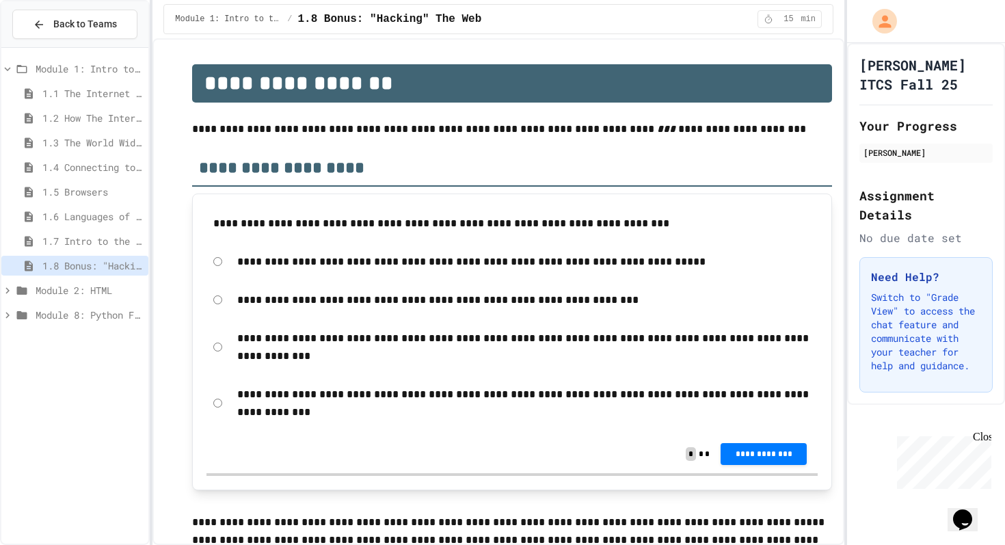
click at [69, 66] on span "Module 1: Intro to the Web" at bounding box center [89, 69] width 107 height 14
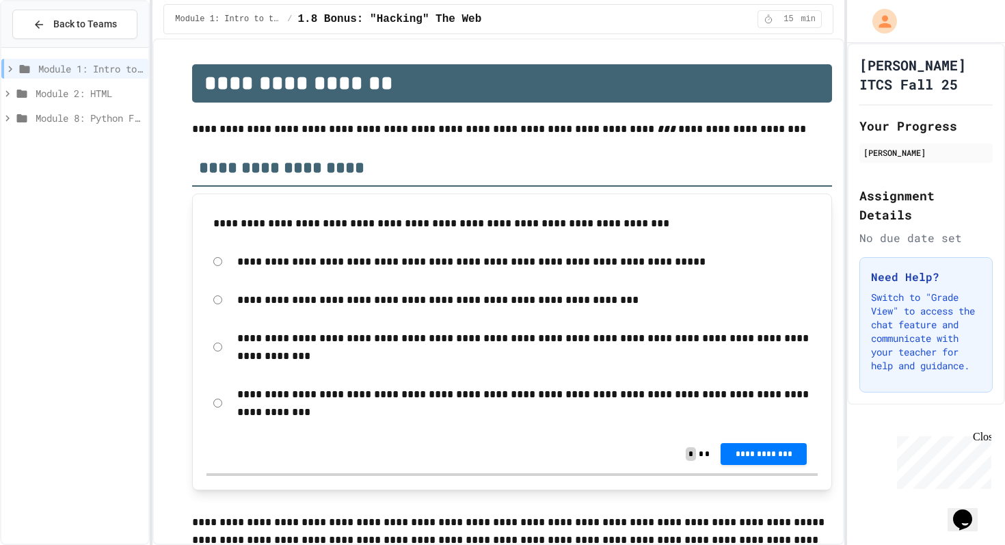
click at [69, 66] on span "Module 1: Intro to the Web" at bounding box center [90, 69] width 105 height 14
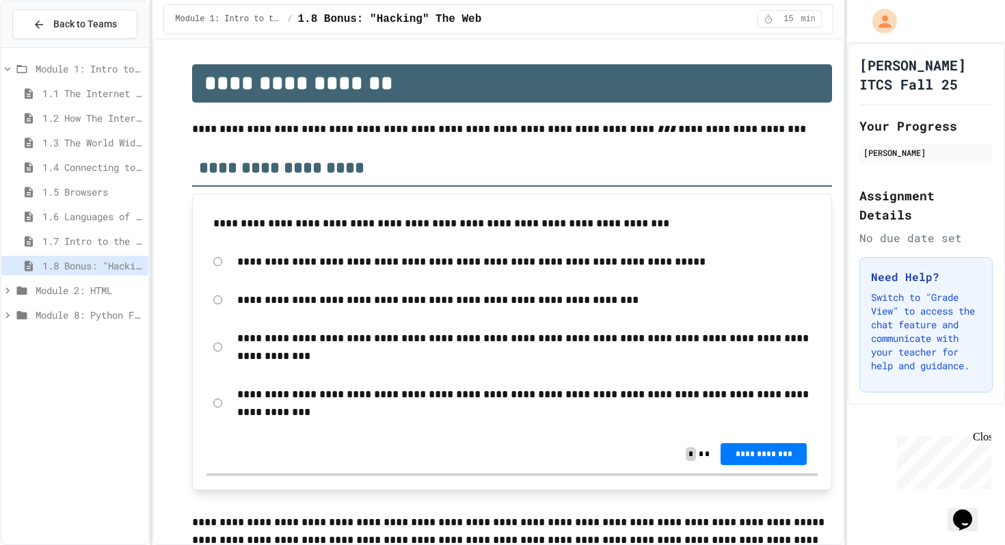
click at [77, 87] on span "1.1 The Internet and its Impact on Society" at bounding box center [92, 93] width 100 height 14
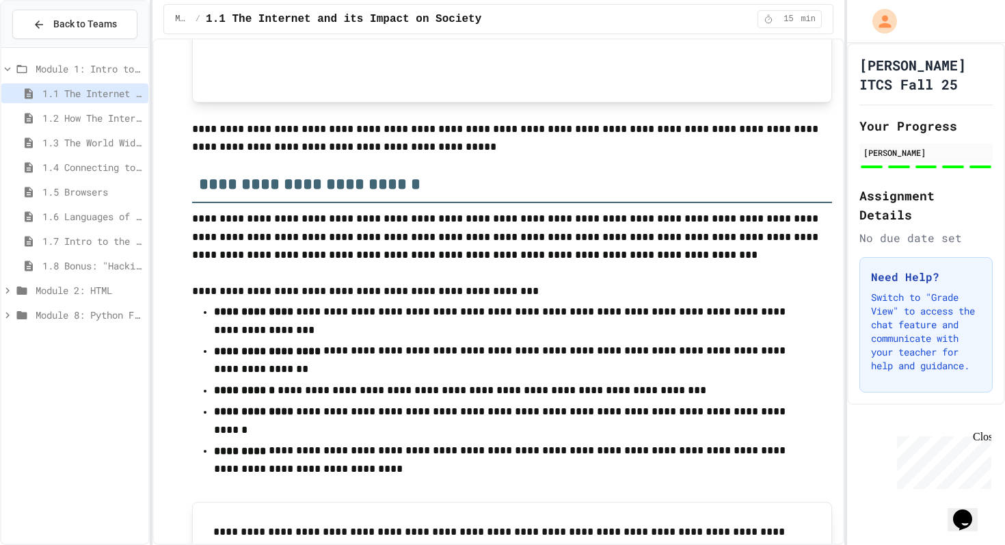
scroll to position [949, 0]
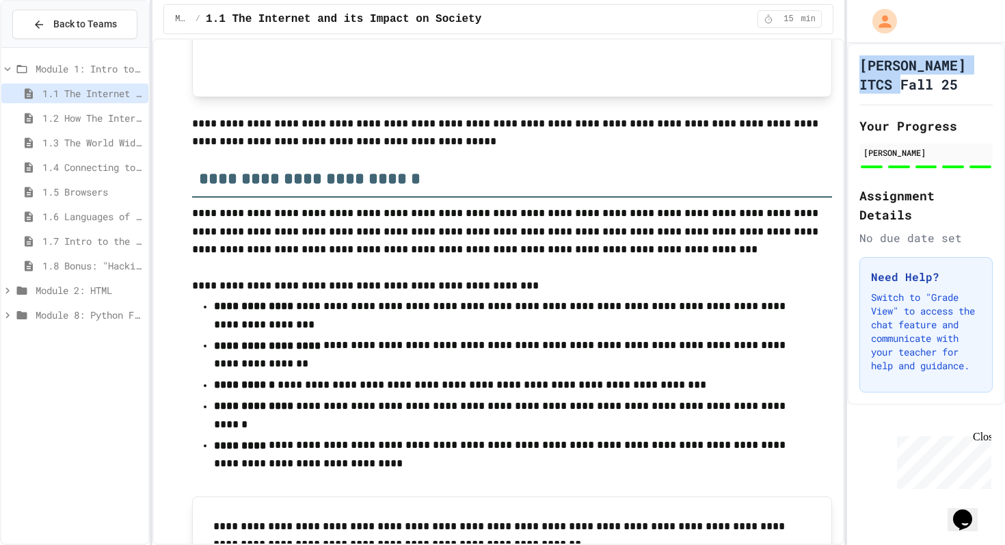
drag, startPoint x: 861, startPoint y: 68, endPoint x: 882, endPoint y: 83, distance: 26.9
click at [882, 83] on h1 "[PERSON_NAME] ITCS Fall 25" at bounding box center [925, 74] width 133 height 38
click at [892, 87] on h1 "[PERSON_NAME] ITCS Fall 25" at bounding box center [925, 74] width 133 height 38
